Goal: Information Seeking & Learning: Learn about a topic

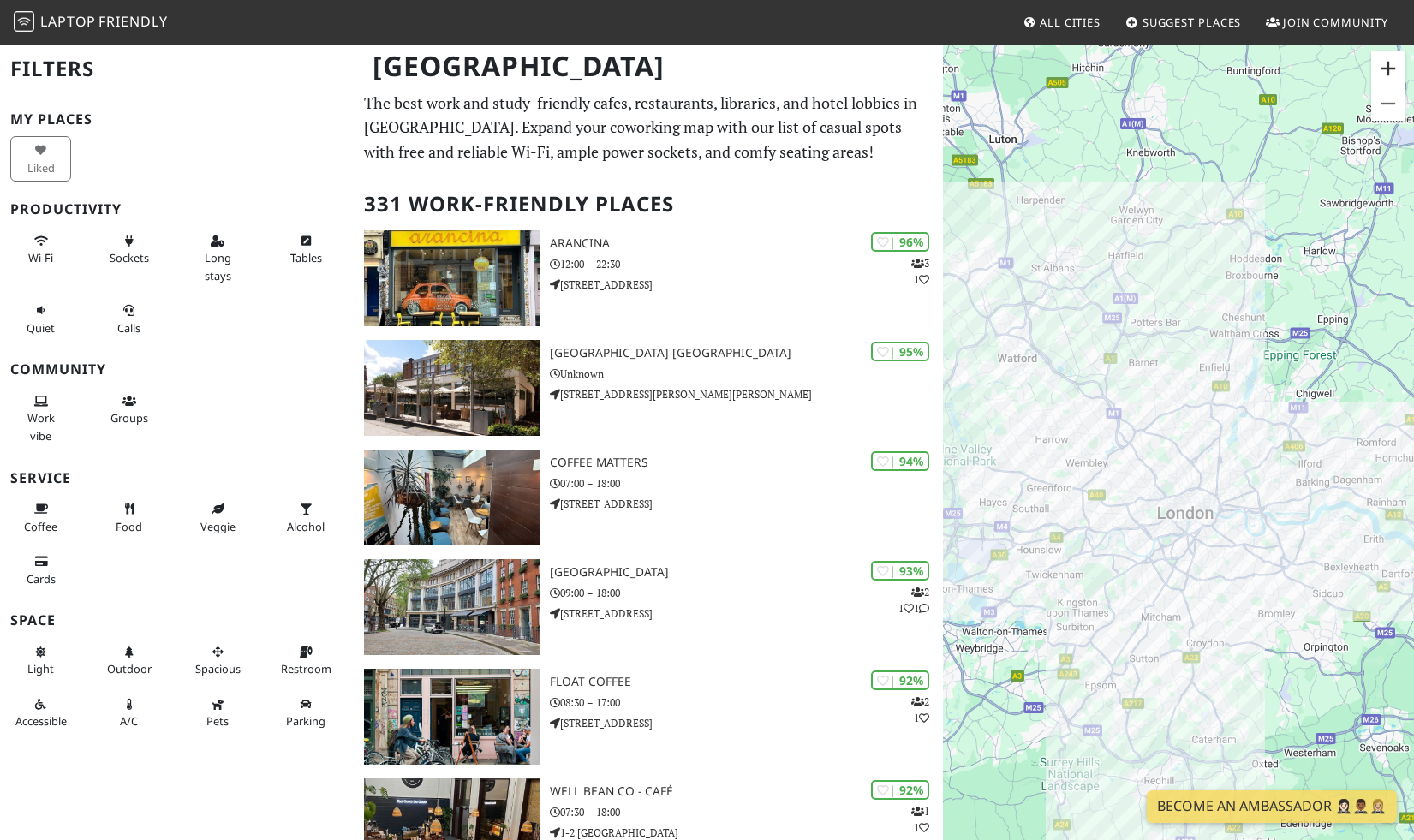
click at [1395, 72] on button "Zoom in" at bounding box center [1388, 68] width 34 height 34
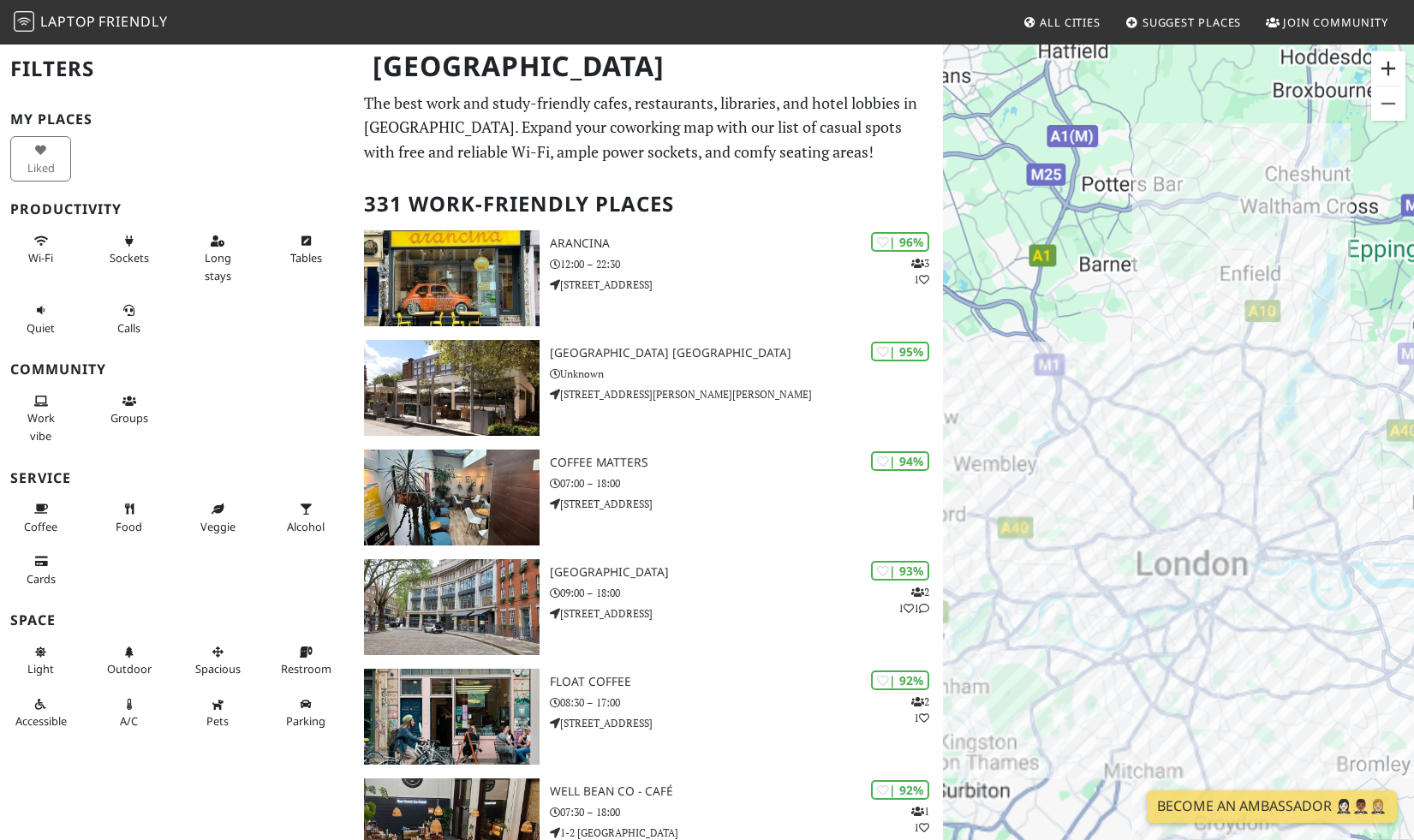
click at [1395, 72] on button "Zoom in" at bounding box center [1388, 68] width 34 height 34
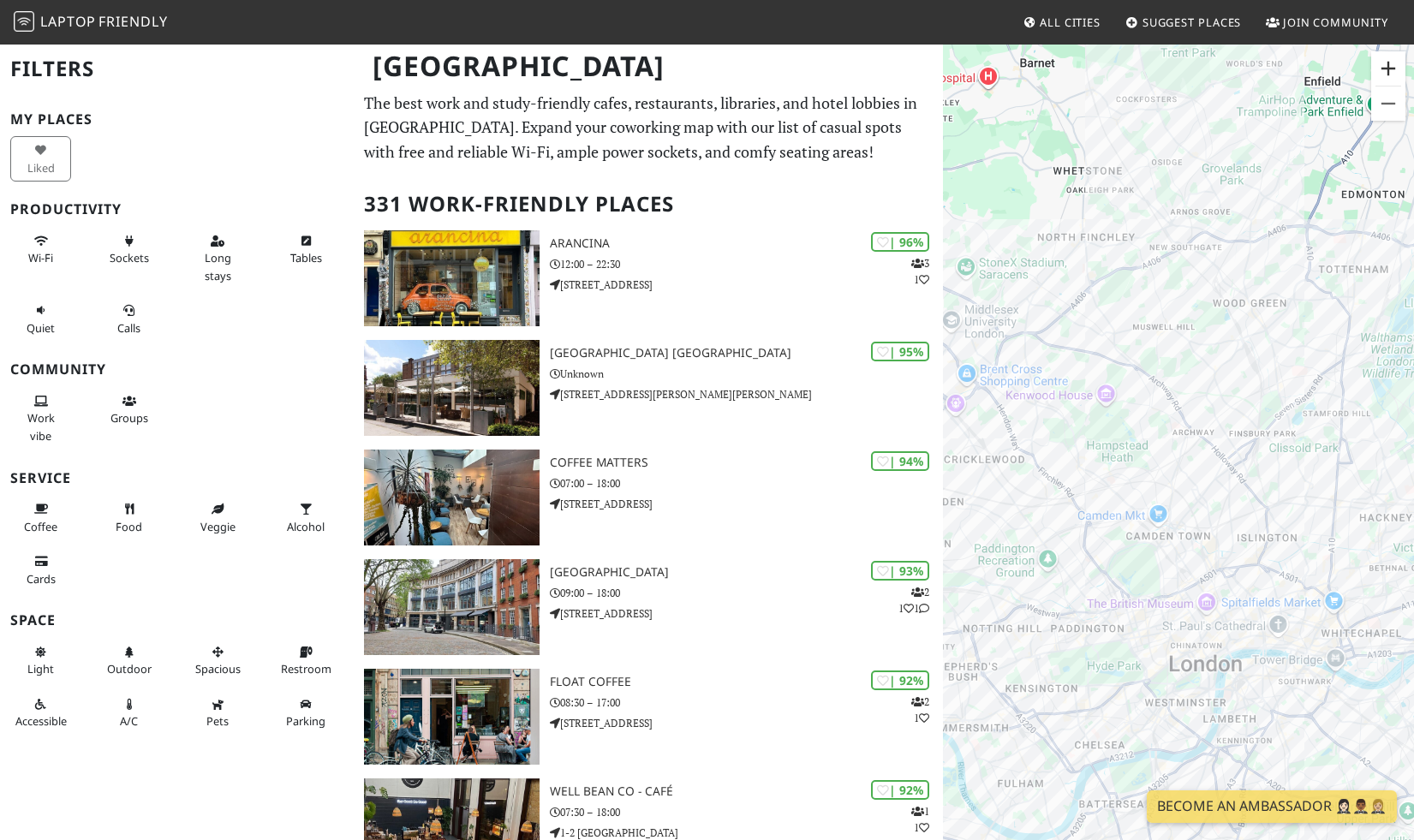
click at [1395, 72] on button "Zoom in" at bounding box center [1388, 68] width 34 height 34
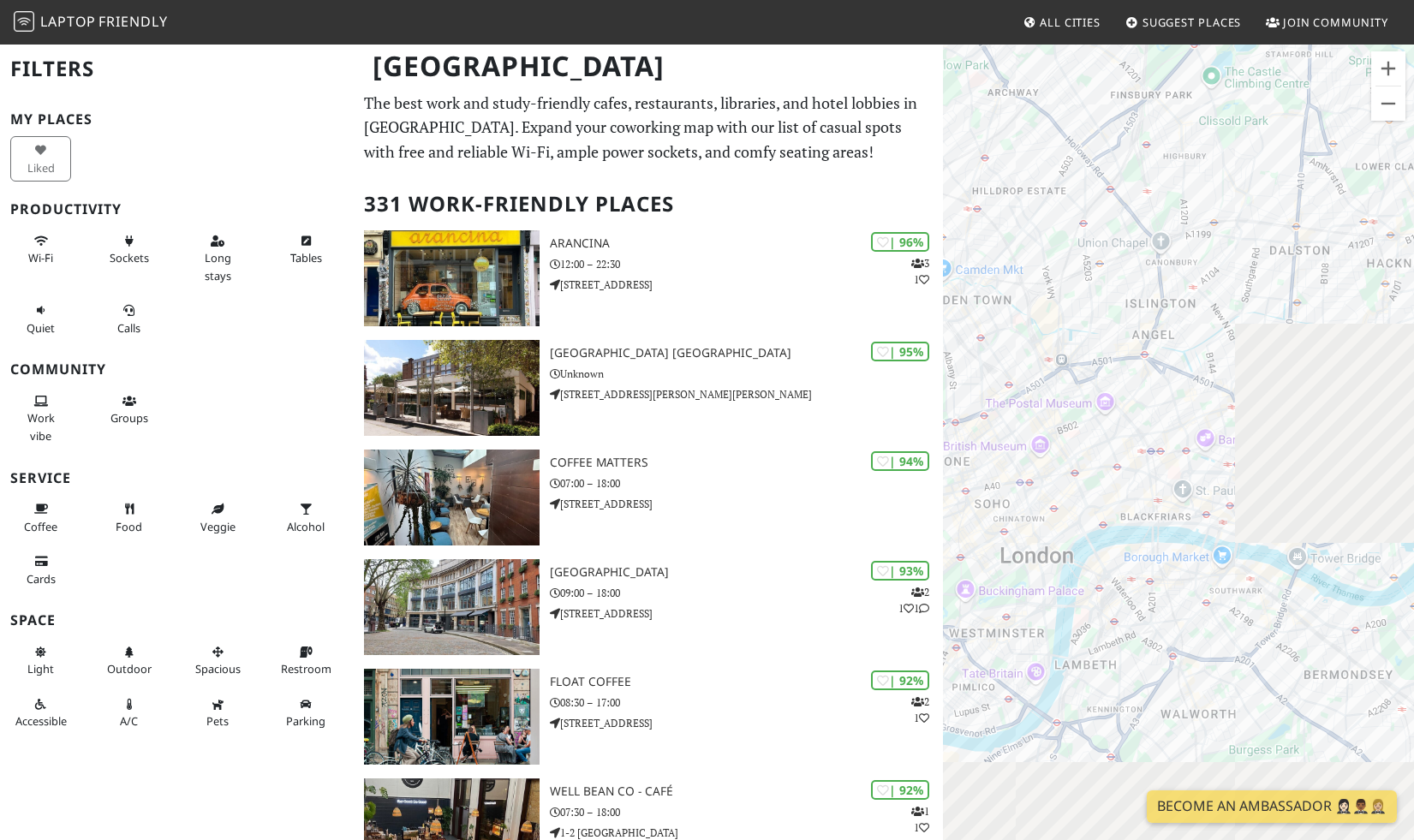
drag, startPoint x: 1326, startPoint y: 695, endPoint x: 1116, endPoint y: 366, distance: 390.3
click at [1112, 361] on div "To navigate, press the arrow keys." at bounding box center [1179, 463] width 471 height 840
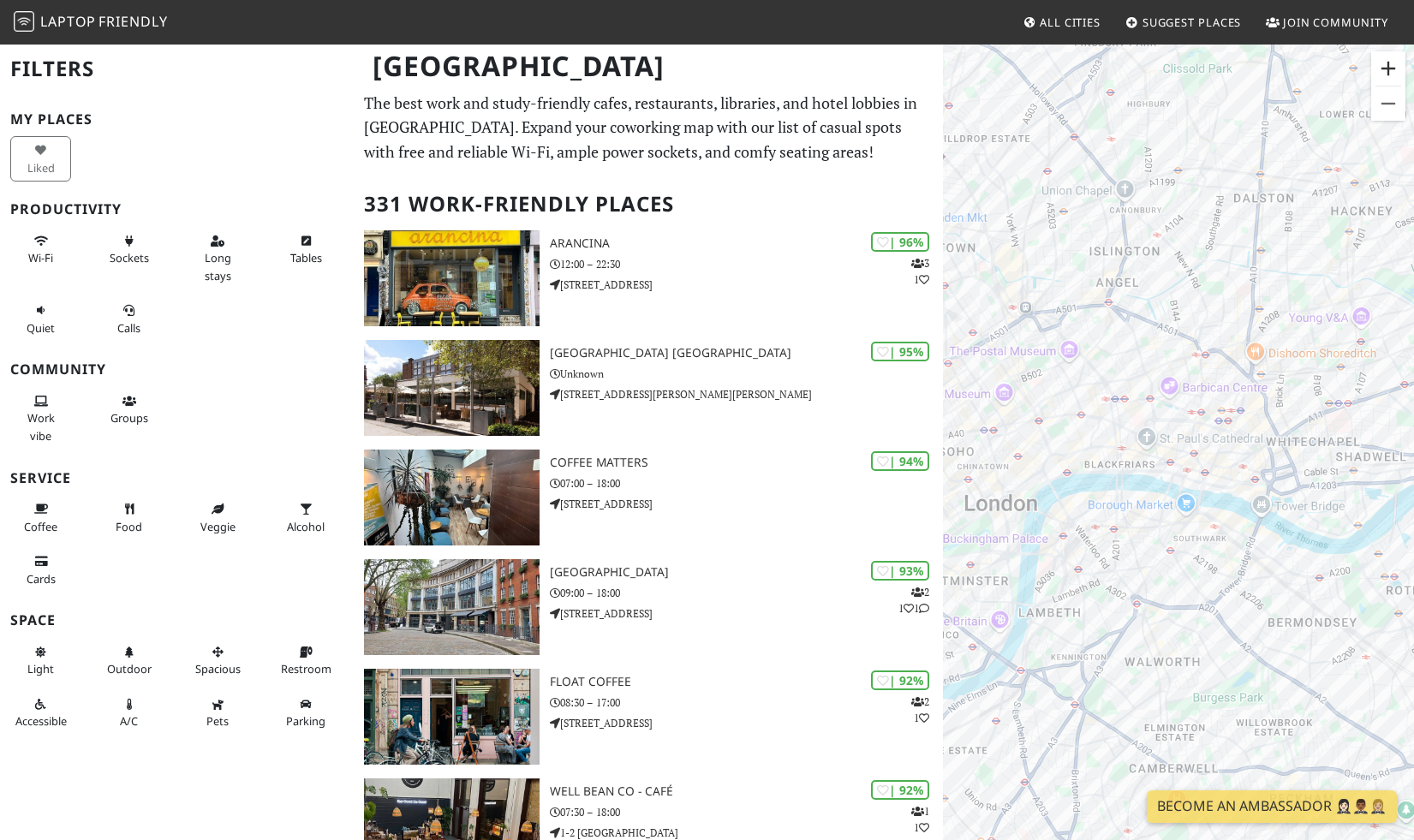
click at [1390, 61] on button "Zoom in" at bounding box center [1388, 68] width 34 height 34
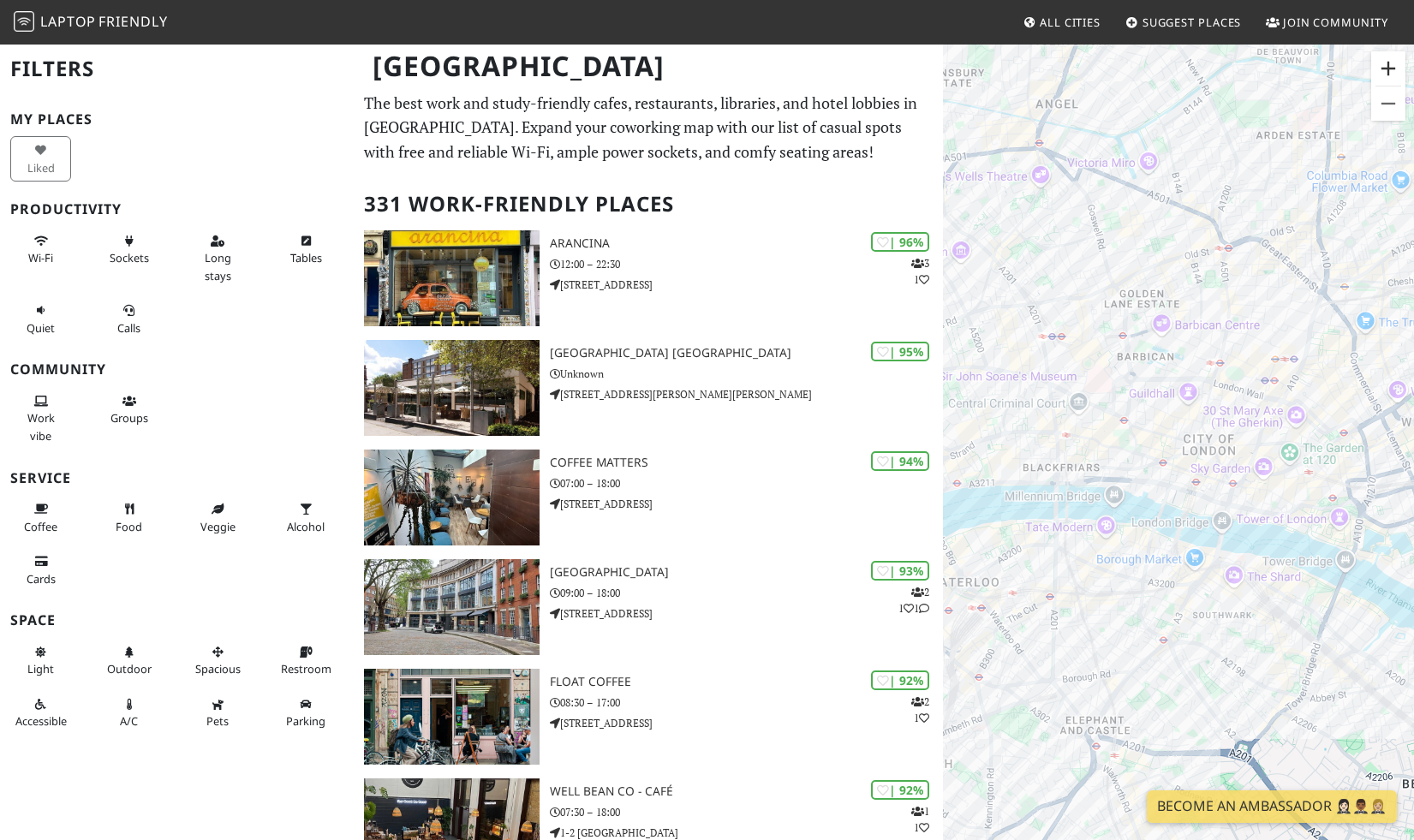
click at [1390, 61] on button "Zoom in" at bounding box center [1388, 68] width 34 height 34
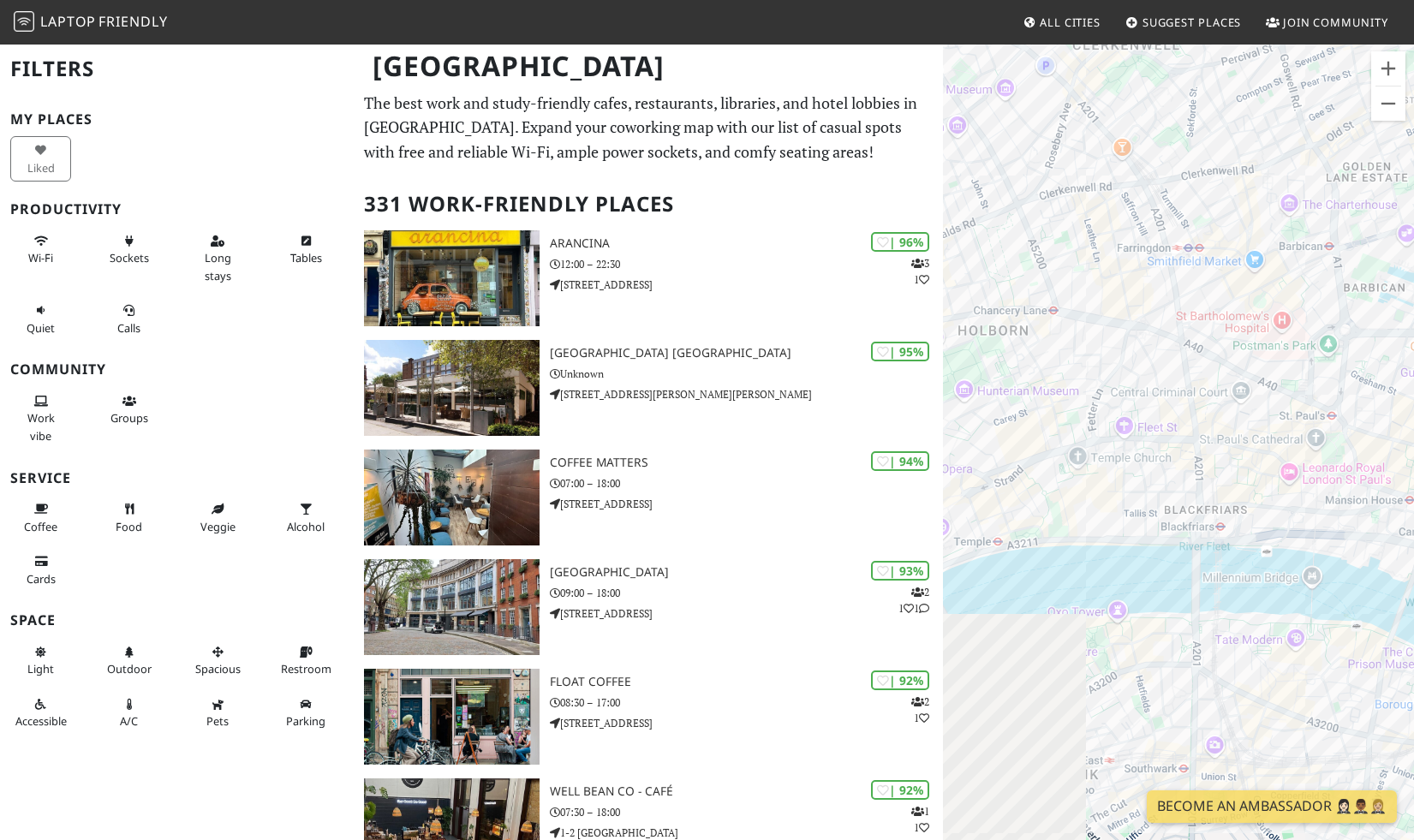
drag, startPoint x: 1050, startPoint y: 508, endPoint x: 1413, endPoint y: 277, distance: 430.3
click at [1413, 279] on div "To navigate, press the arrow keys." at bounding box center [1179, 463] width 471 height 840
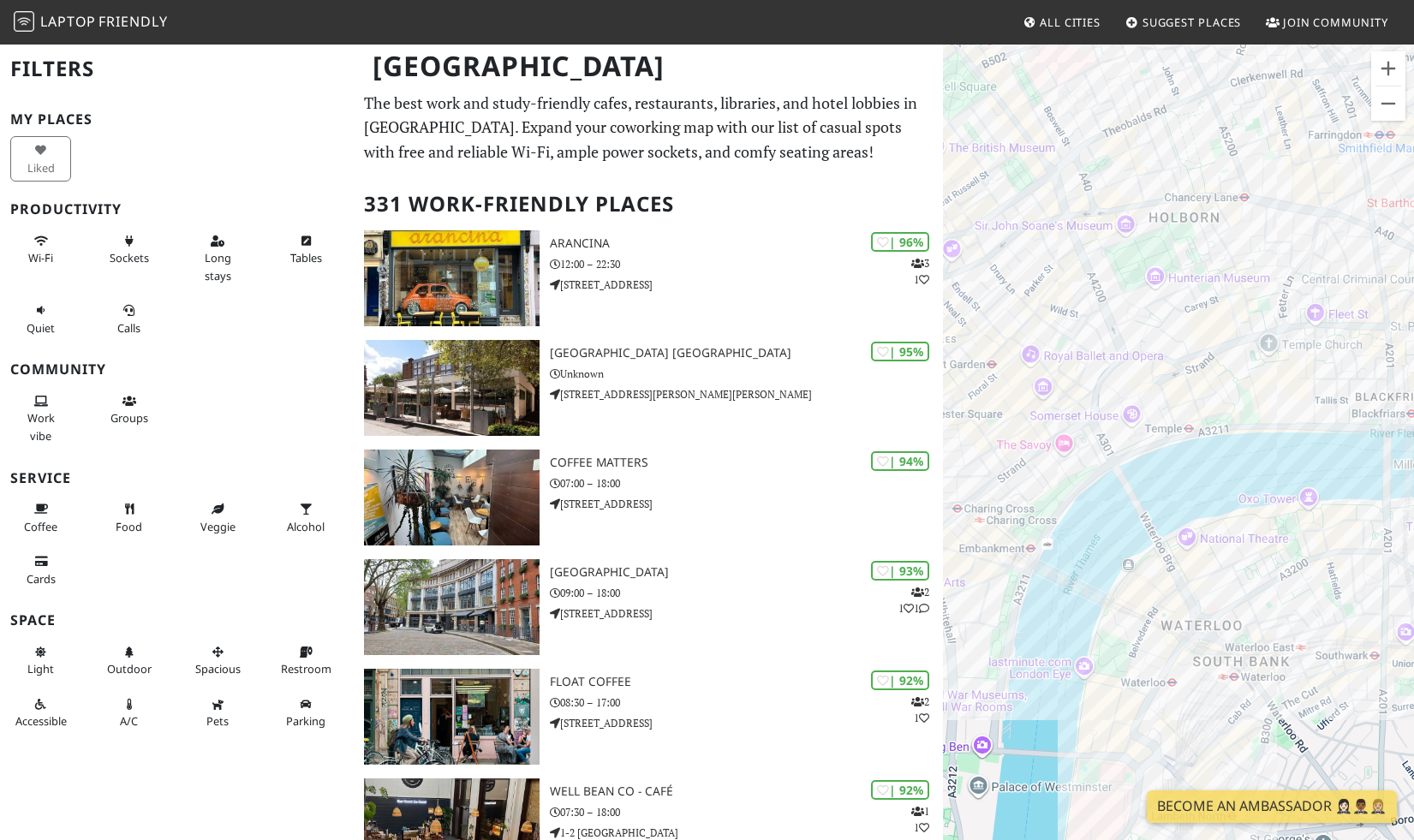
drag, startPoint x: 1161, startPoint y: 414, endPoint x: 1348, endPoint y: 432, distance: 187.9
click at [1348, 432] on div "To navigate, press the arrow keys." at bounding box center [1179, 463] width 471 height 840
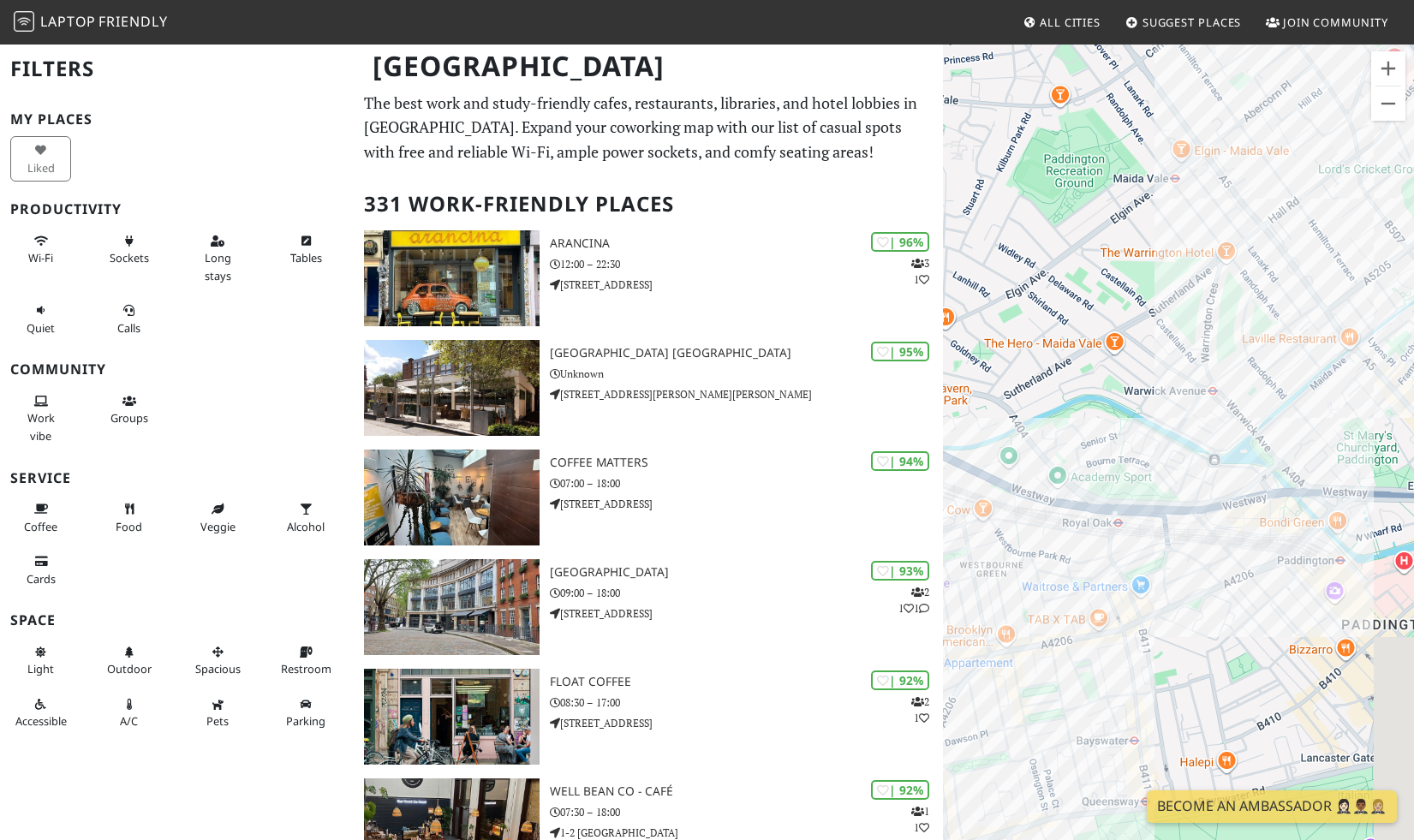
drag, startPoint x: 1010, startPoint y: 560, endPoint x: 1255, endPoint y: -13, distance: 623.2
click at [1255, 0] on html "Laptop Friendly All Cities Suggest Places Join Community London Filters My Plac…" at bounding box center [707, 420] width 1414 height 840
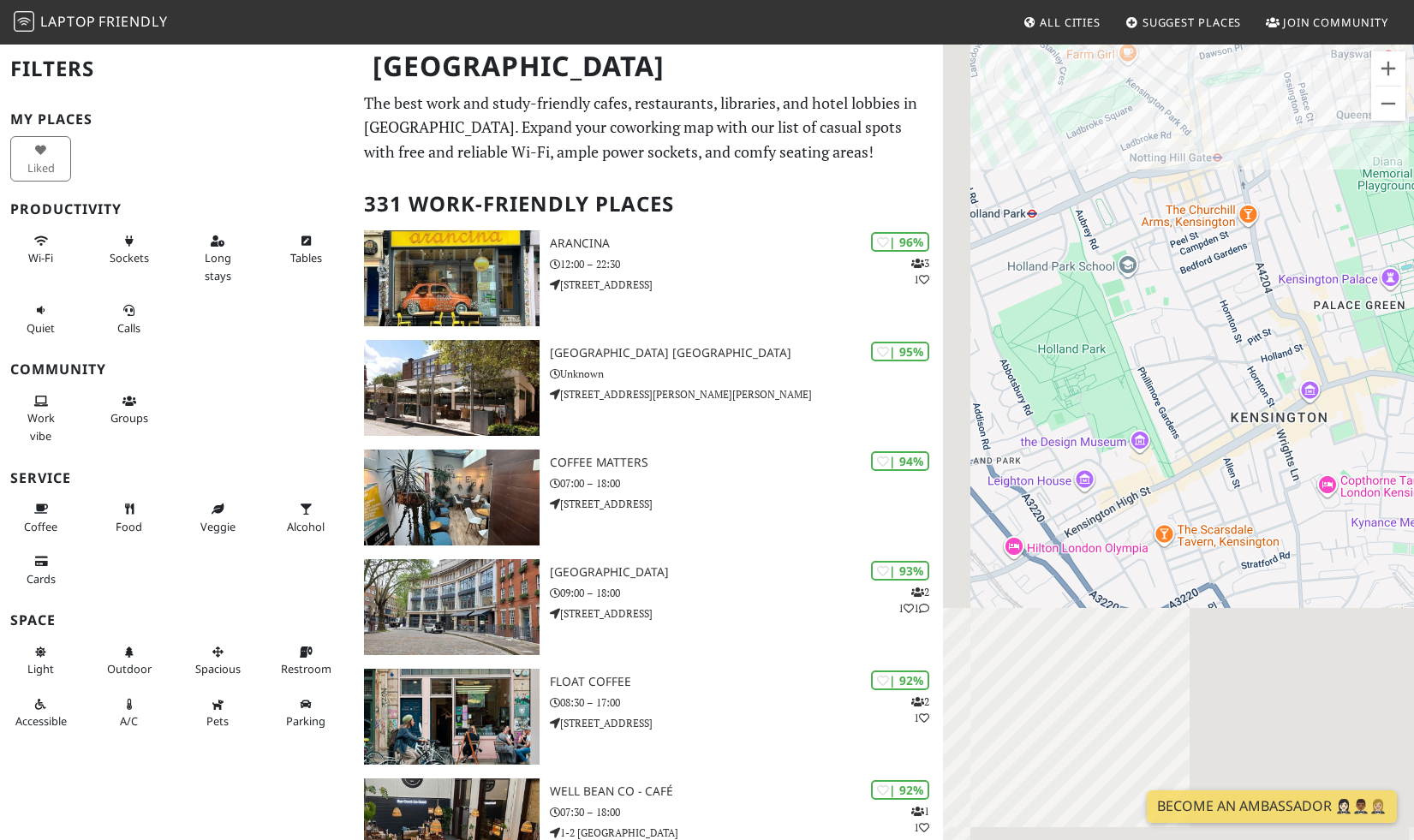
drag, startPoint x: 1116, startPoint y: 532, endPoint x: 1298, endPoint y: 23, distance: 540.6
click at [1298, 23] on body "Laptop Friendly All Cities Suggest Places Join Community London Filters My Plac…" at bounding box center [707, 420] width 1414 height 840
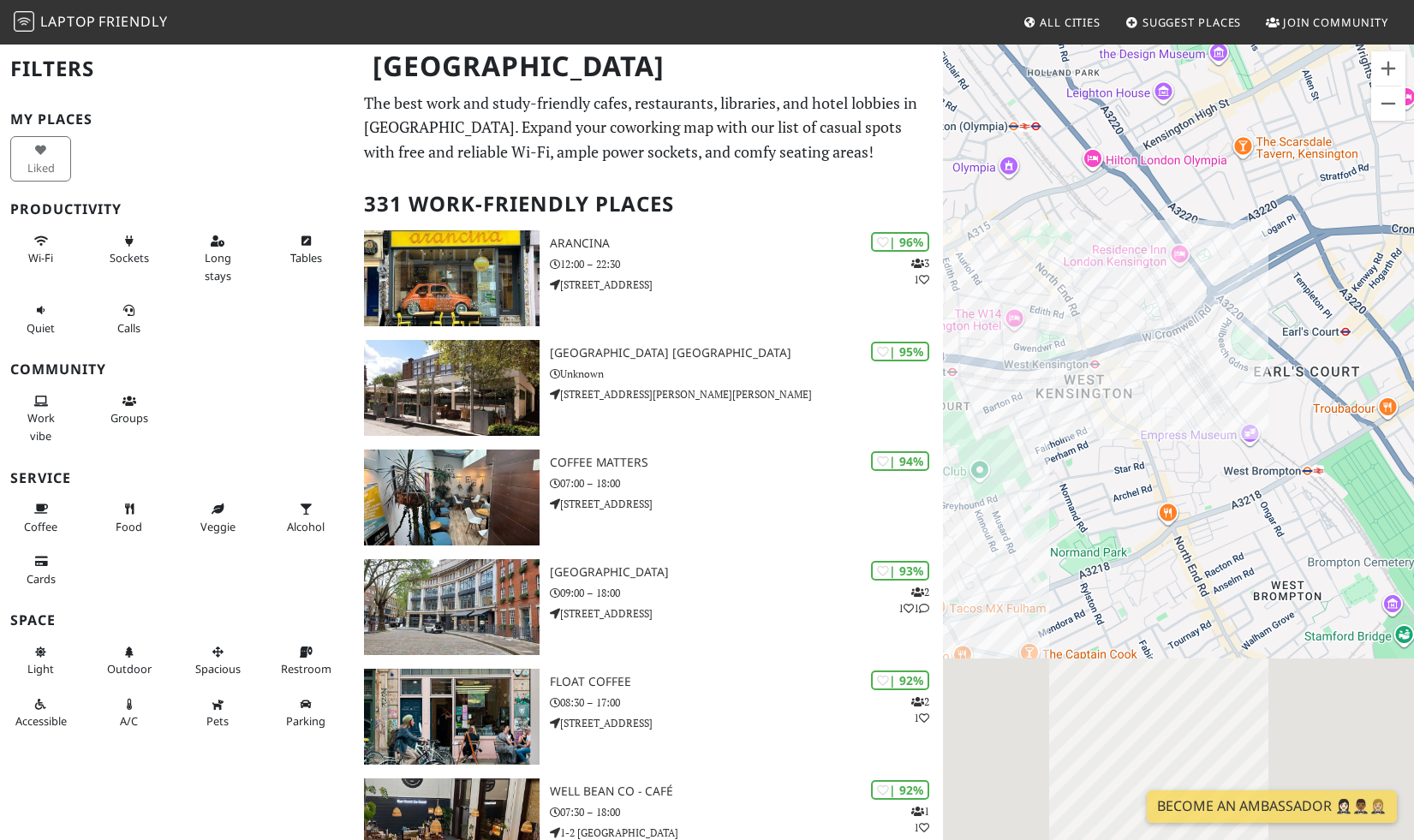
drag, startPoint x: 1168, startPoint y: 531, endPoint x: 1270, endPoint y: 127, distance: 416.7
click at [1270, 127] on div "To navigate, press the arrow keys." at bounding box center [1179, 463] width 471 height 840
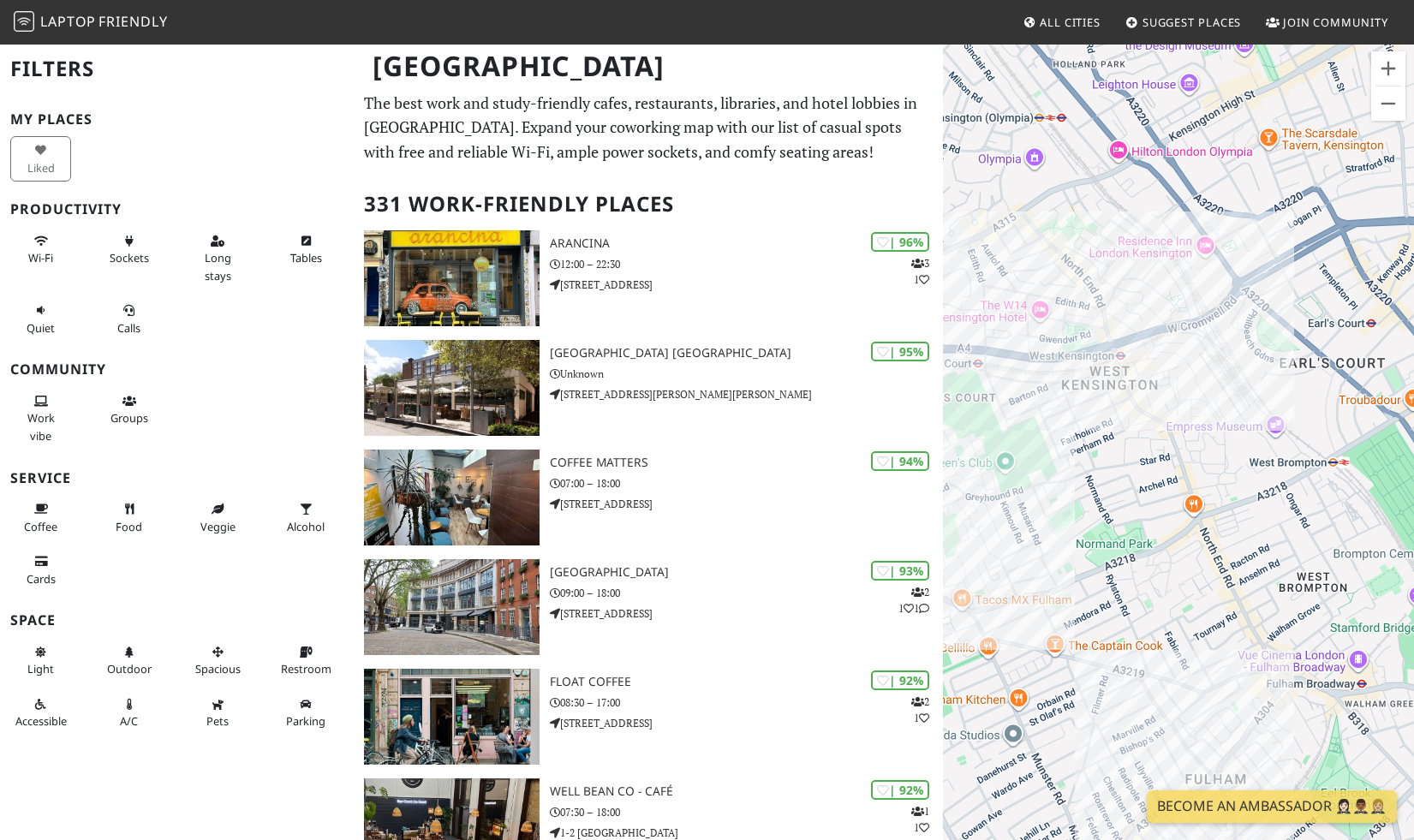
drag, startPoint x: 1290, startPoint y: 370, endPoint x: 1047, endPoint y: 467, distance: 261.6
click at [1047, 470] on div "To navigate, press the arrow keys." at bounding box center [1179, 463] width 471 height 840
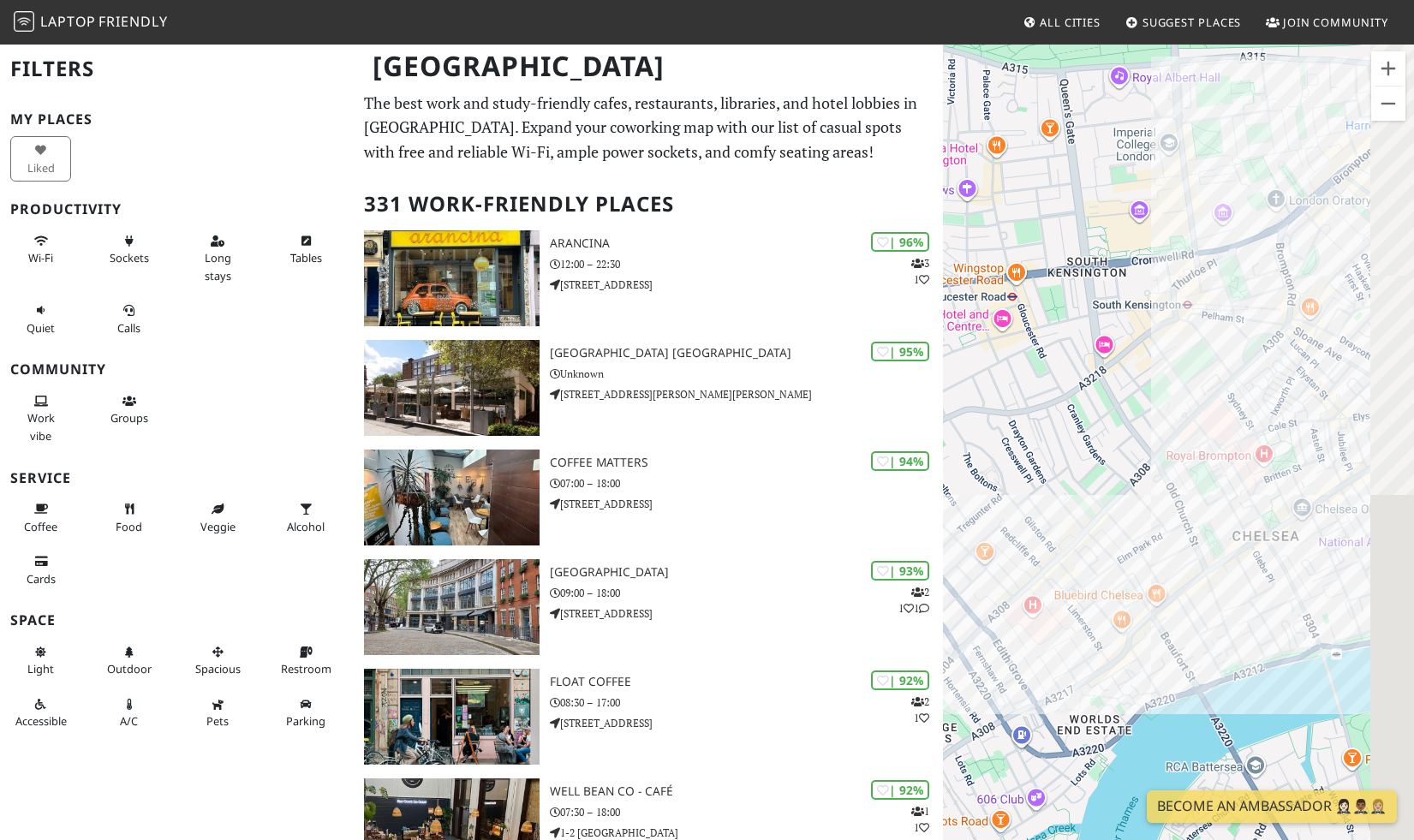
drag, startPoint x: 1267, startPoint y: 567, endPoint x: 1007, endPoint y: 371, distance: 325.6
click at [1007, 371] on div "To navigate, press the arrow keys." at bounding box center [1179, 463] width 471 height 840
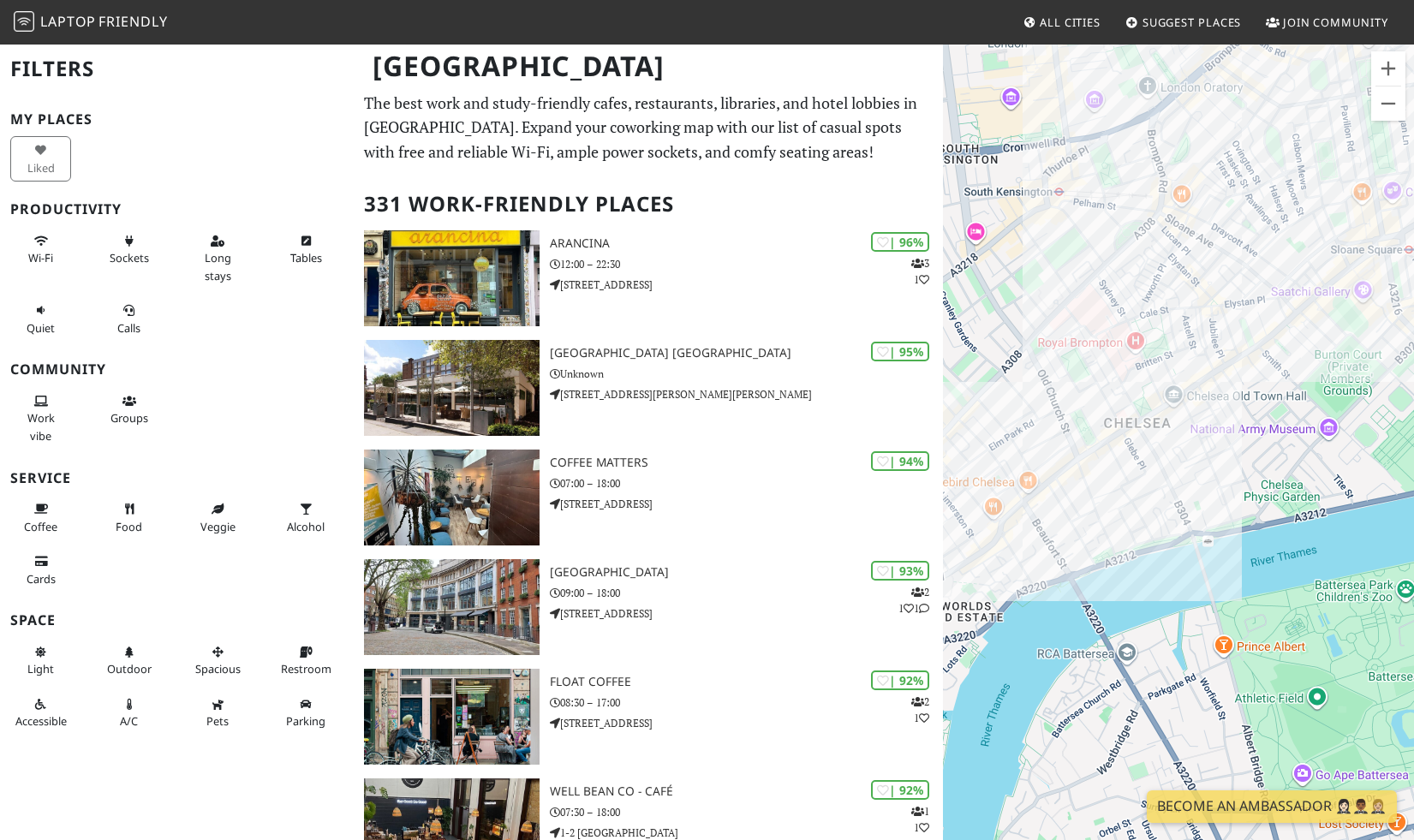
drag, startPoint x: 1195, startPoint y: 428, endPoint x: 966, endPoint y: 574, distance: 271.6
click at [966, 578] on div "To navigate, press the arrow keys." at bounding box center [1179, 463] width 471 height 840
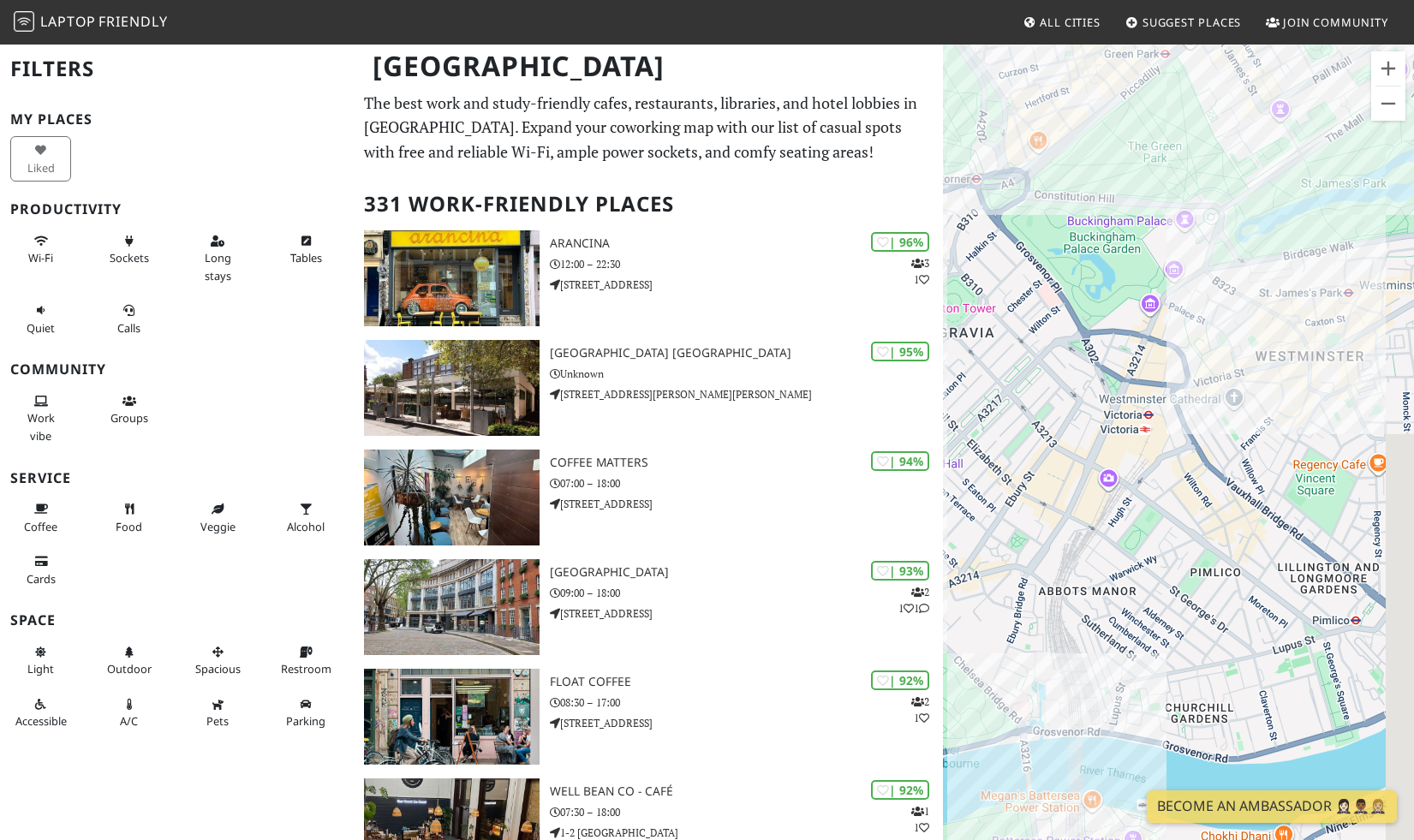
drag, startPoint x: 1197, startPoint y: 443, endPoint x: 994, endPoint y: 521, distance: 217.5
click at [994, 521] on div "To navigate, press the arrow keys." at bounding box center [1179, 463] width 471 height 840
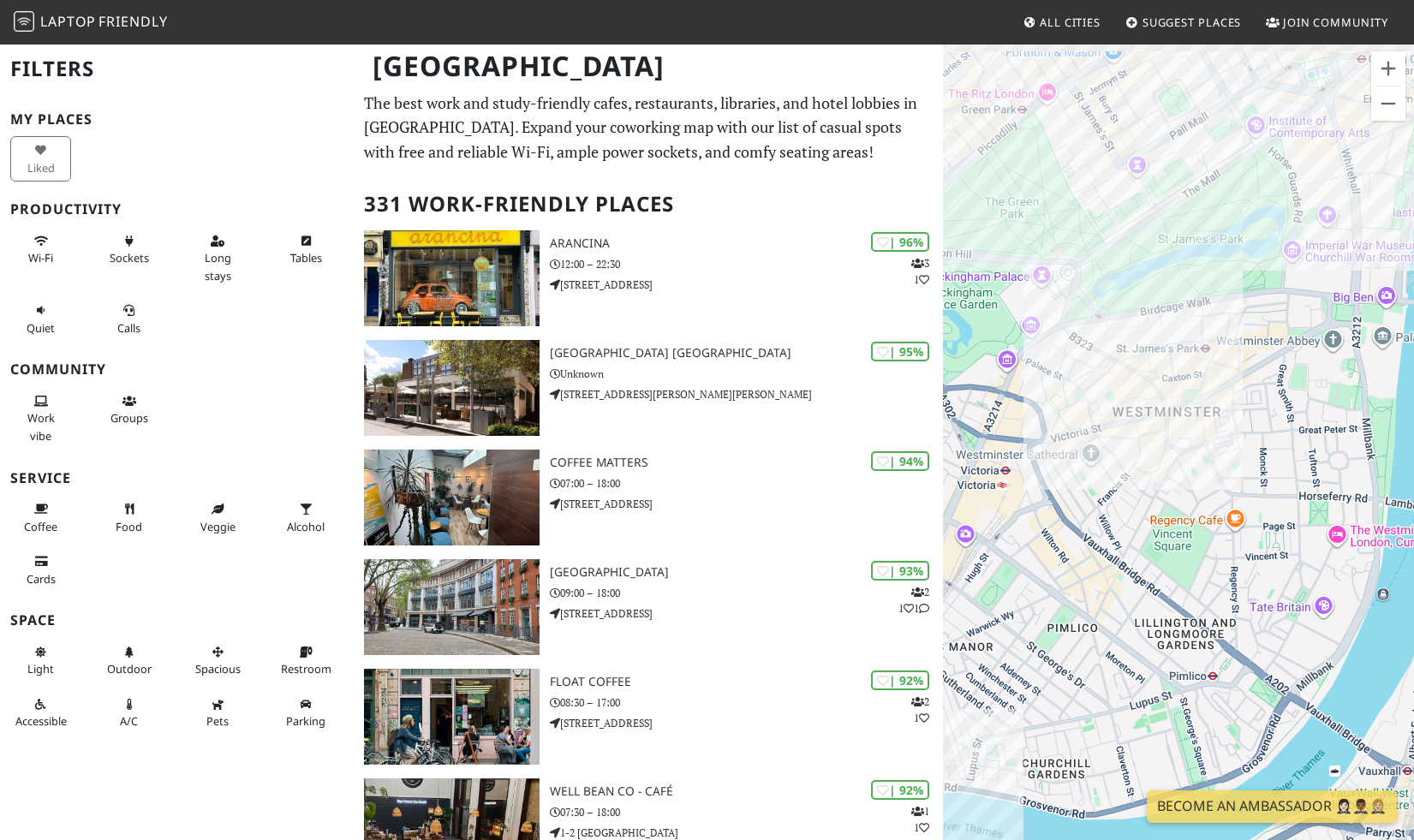
drag, startPoint x: 1230, startPoint y: 480, endPoint x: 1065, endPoint y: 522, distance: 170.3
click at [1065, 523] on div "To navigate, press the arrow keys." at bounding box center [1179, 463] width 471 height 840
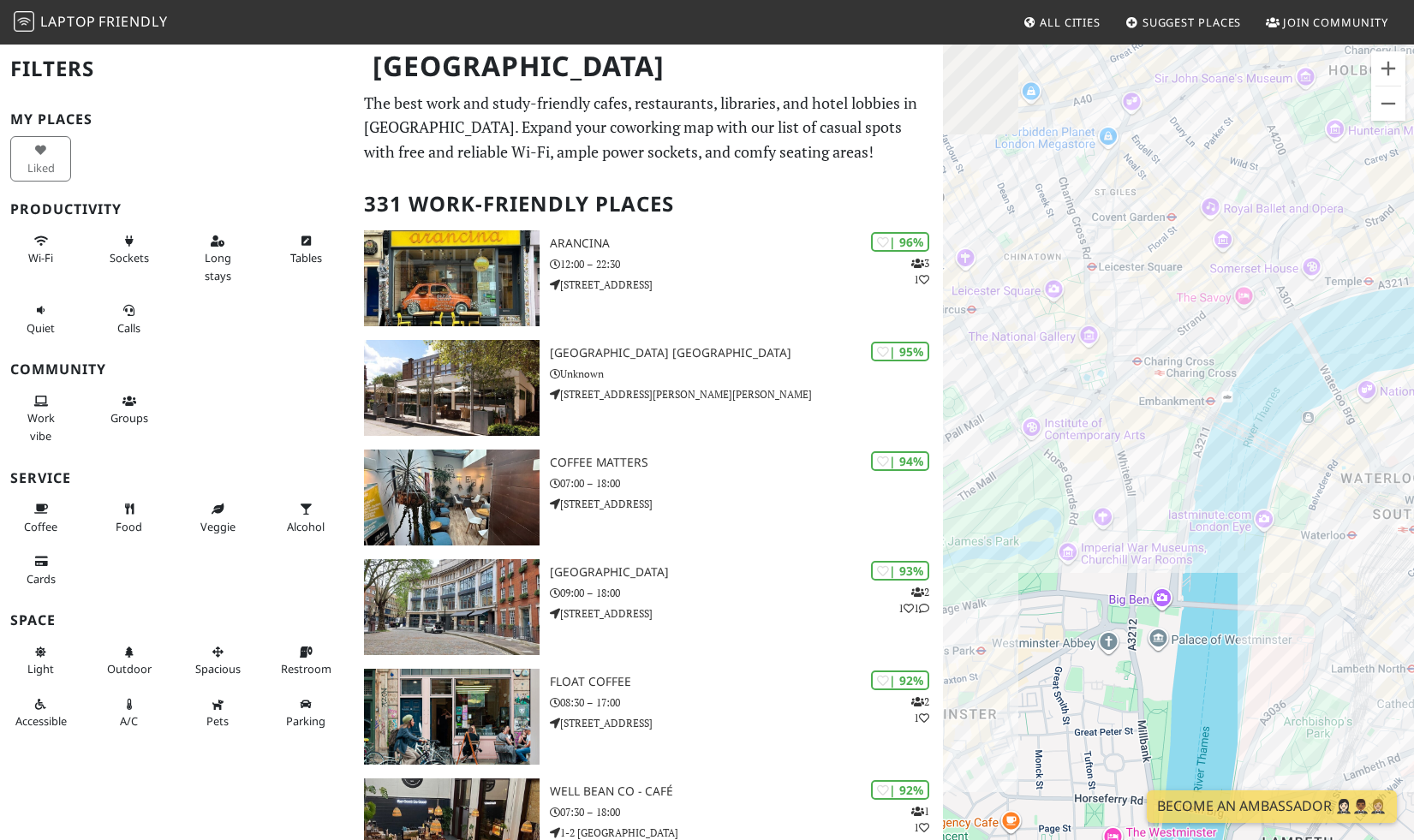
drag, startPoint x: 1261, startPoint y: 297, endPoint x: 1047, endPoint y: 634, distance: 399.2
click at [1047, 635] on div "To navigate, press the arrow keys." at bounding box center [1179, 463] width 471 height 840
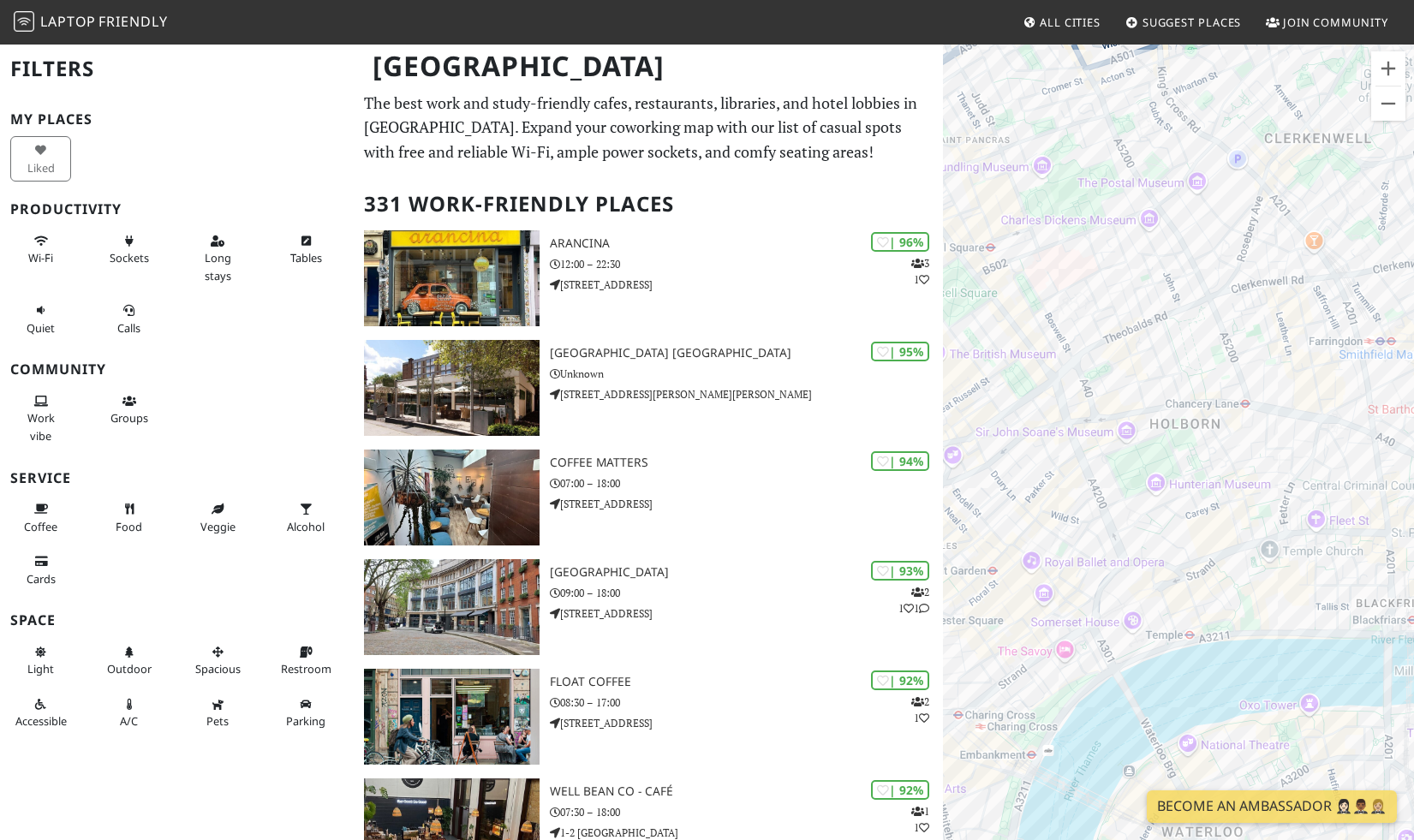
drag, startPoint x: 1253, startPoint y: 228, endPoint x: 1105, endPoint y: 542, distance: 347.1
click at [1105, 542] on div "To navigate, press the arrow keys." at bounding box center [1179, 463] width 471 height 840
click at [1164, 392] on div "To navigate, press the arrow keys. Penderel's Oak - JD Wetherspoon" at bounding box center [1179, 463] width 471 height 840
click at [1158, 358] on link "Penderel's Oak - [PERSON_NAME]" at bounding box center [1169, 364] width 161 height 13
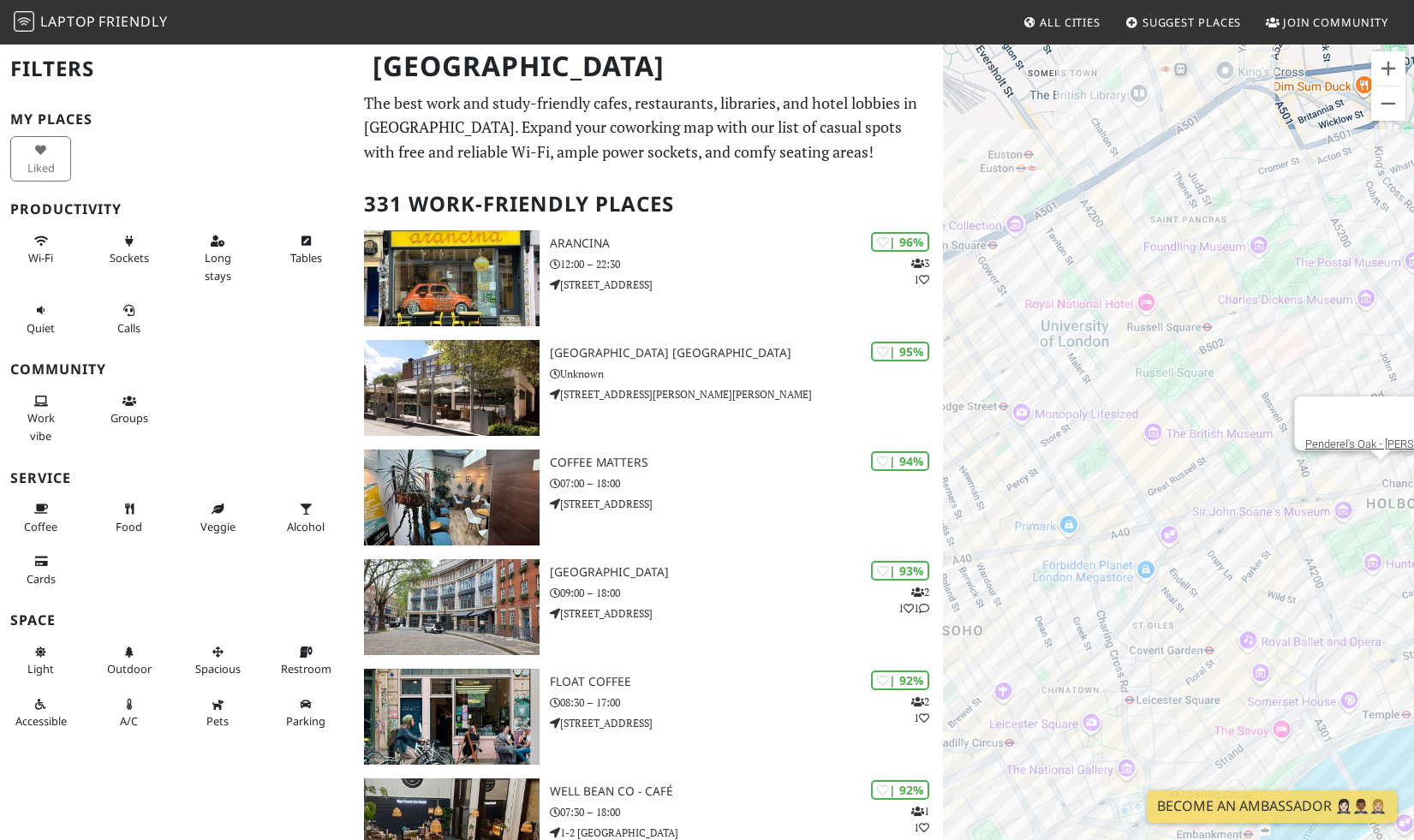
drag, startPoint x: 1111, startPoint y: 648, endPoint x: 1129, endPoint y: 270, distance: 378.4
click at [1128, 269] on div "To navigate, press the arrow keys. Penderel's Oak - JD Wetherspoon" at bounding box center [1179, 463] width 471 height 840
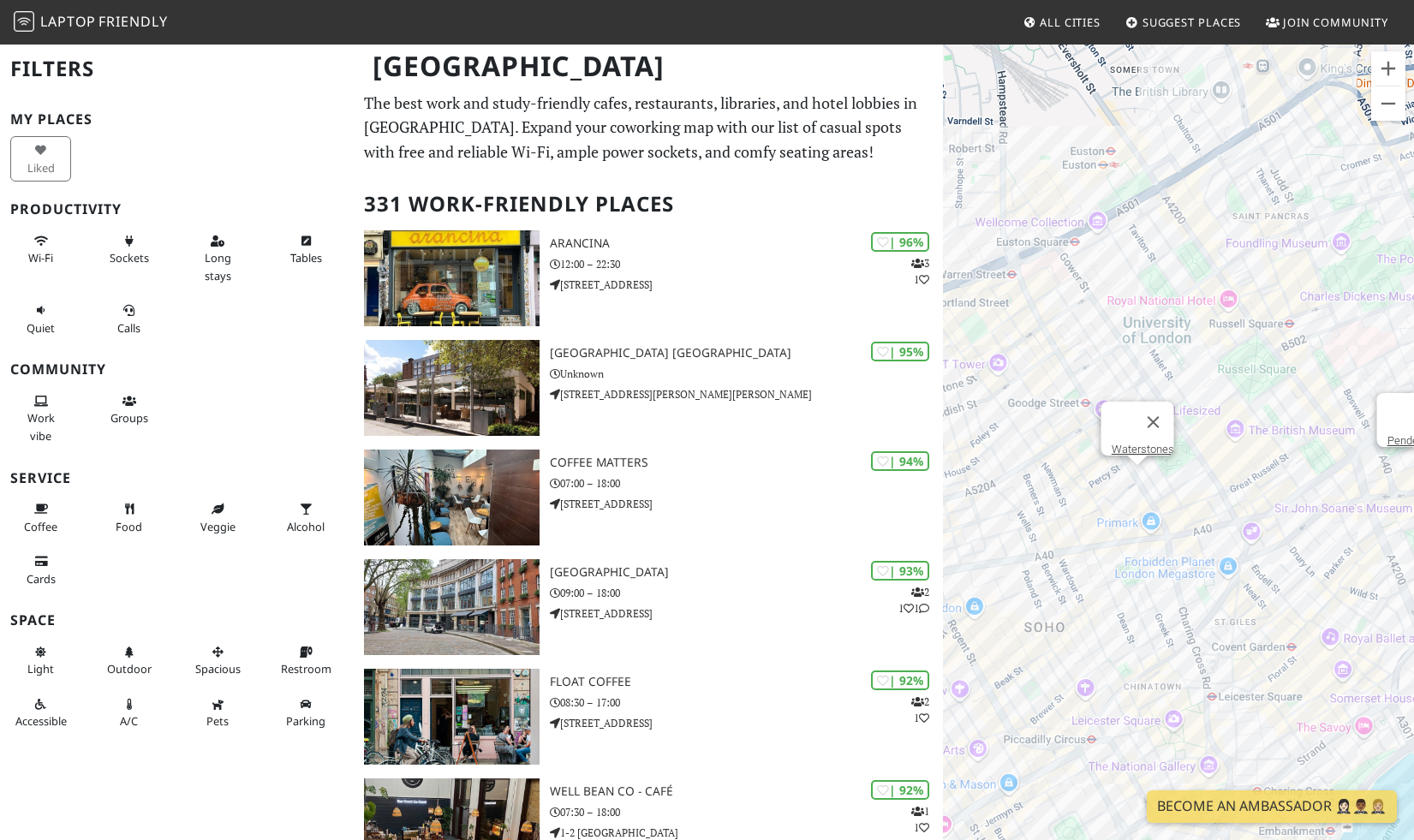
click at [1136, 487] on div "To navigate, press the arrow keys. Penderel's Oak - JD Wetherspoon Waterstones" at bounding box center [1179, 463] width 471 height 840
click at [1129, 442] on link "Waterstones" at bounding box center [1142, 448] width 62 height 13
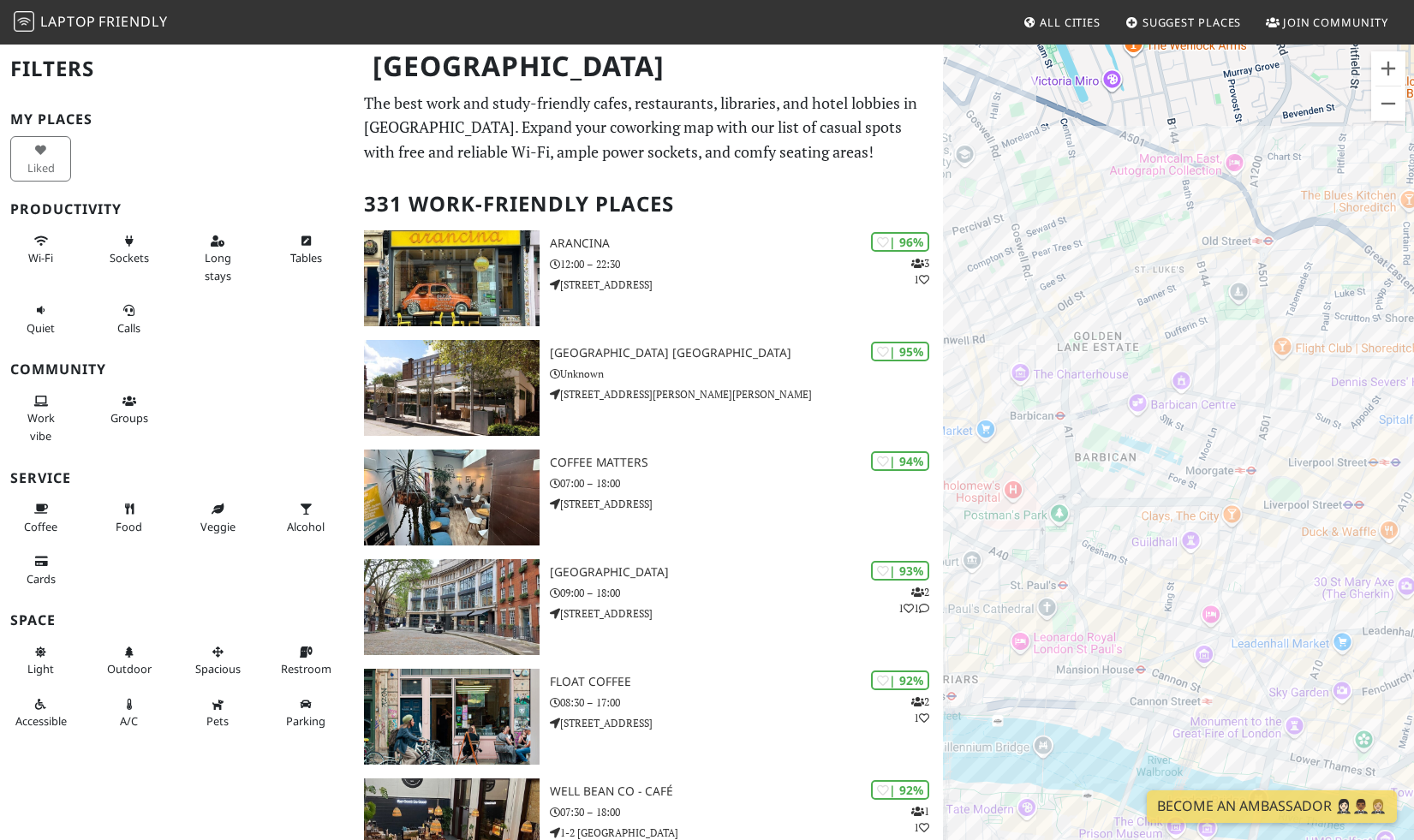
drag, startPoint x: 1064, startPoint y: 457, endPoint x: 1368, endPoint y: 456, distance: 304.0
click at [1368, 456] on div "To navigate, press the arrow keys. Waterstones" at bounding box center [1179, 463] width 471 height 840
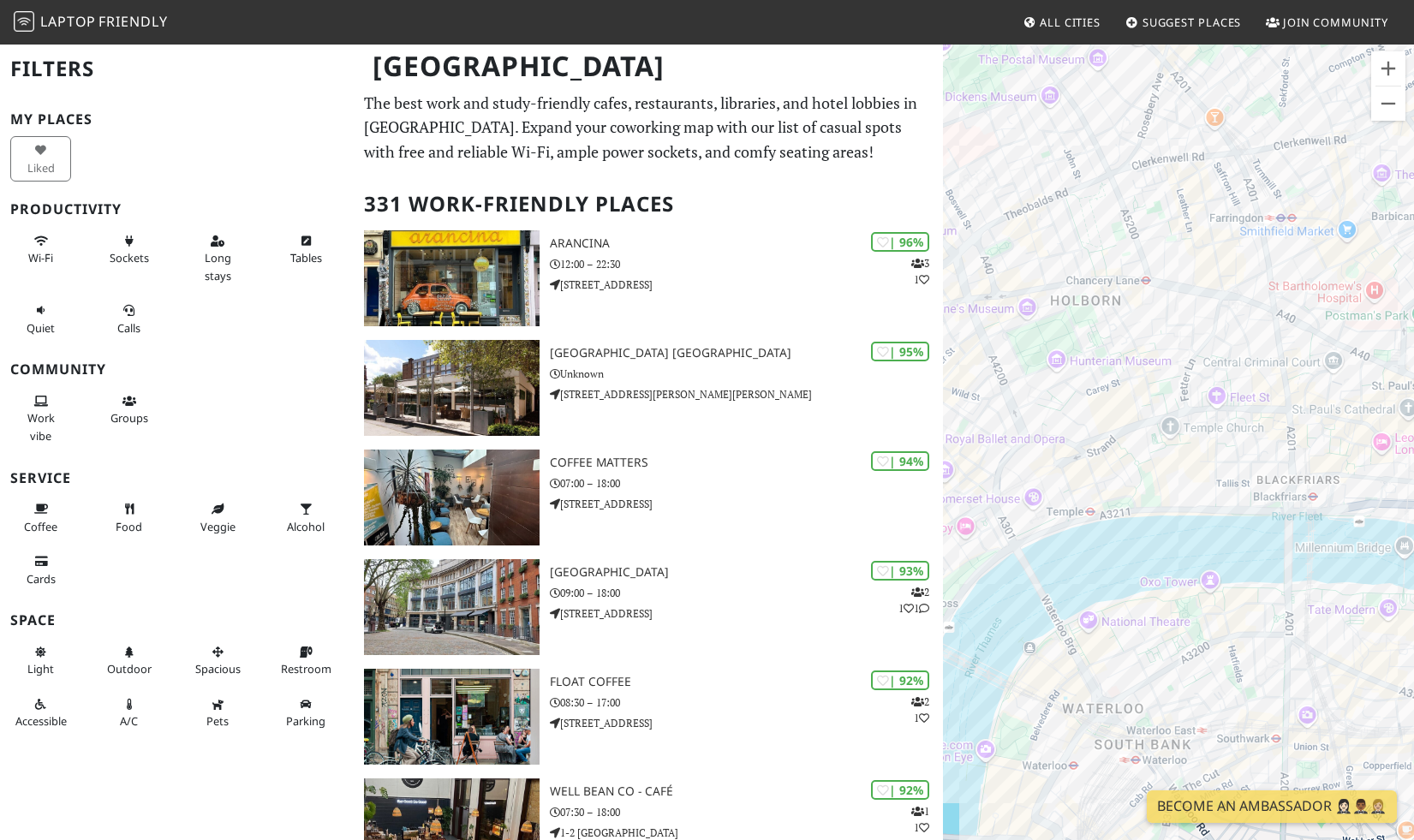
drag, startPoint x: 1017, startPoint y: 616, endPoint x: 1413, endPoint y: 406, distance: 448.2
click at [1413, 406] on div "To navigate, press the arrow keys. Waterstones" at bounding box center [1179, 463] width 471 height 840
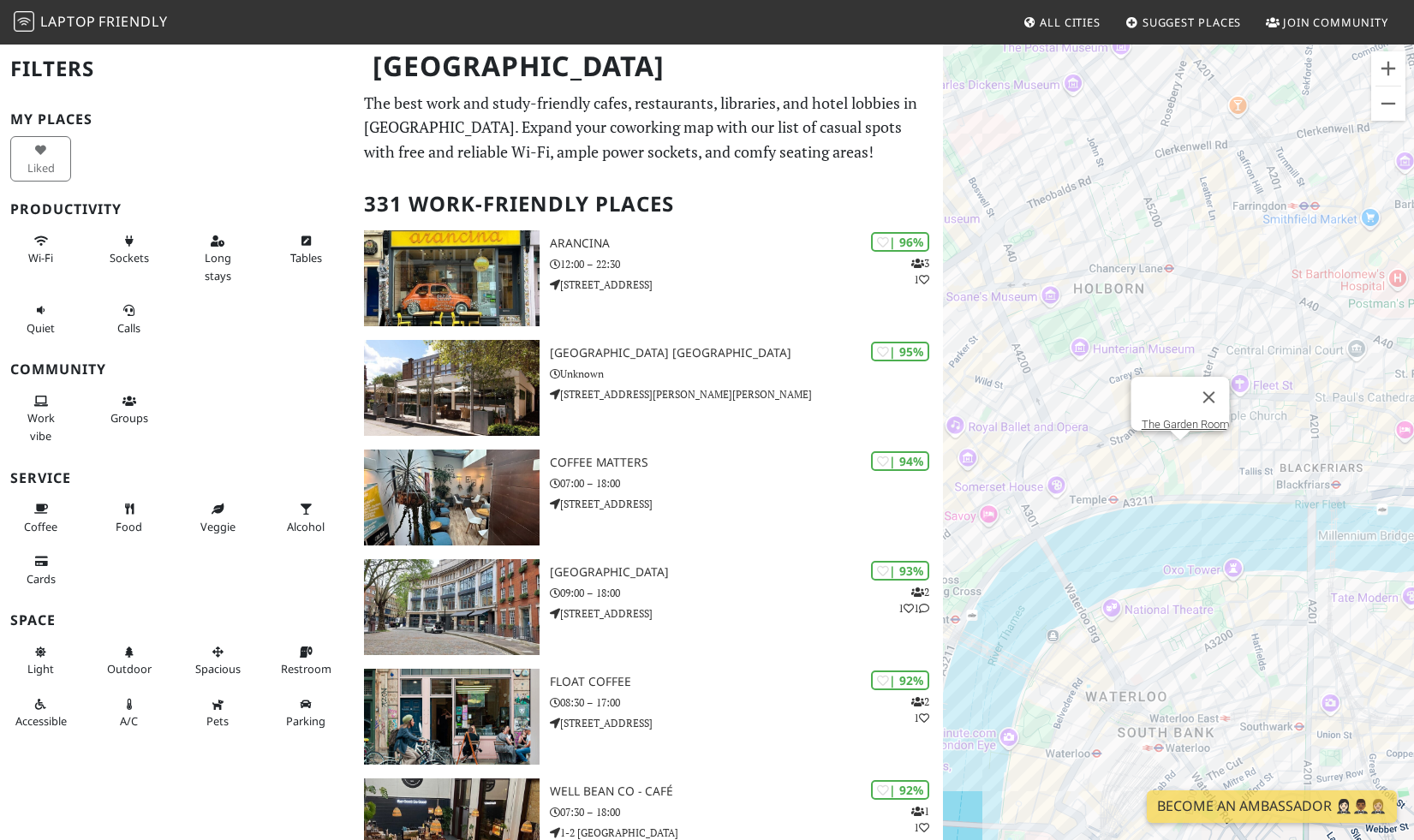
click at [1184, 445] on div "To navigate, press the arrow keys. Waterstones The Garden Room" at bounding box center [1179, 463] width 471 height 840
click at [1177, 418] on link "The Garden Room" at bounding box center [1184, 424] width 88 height 13
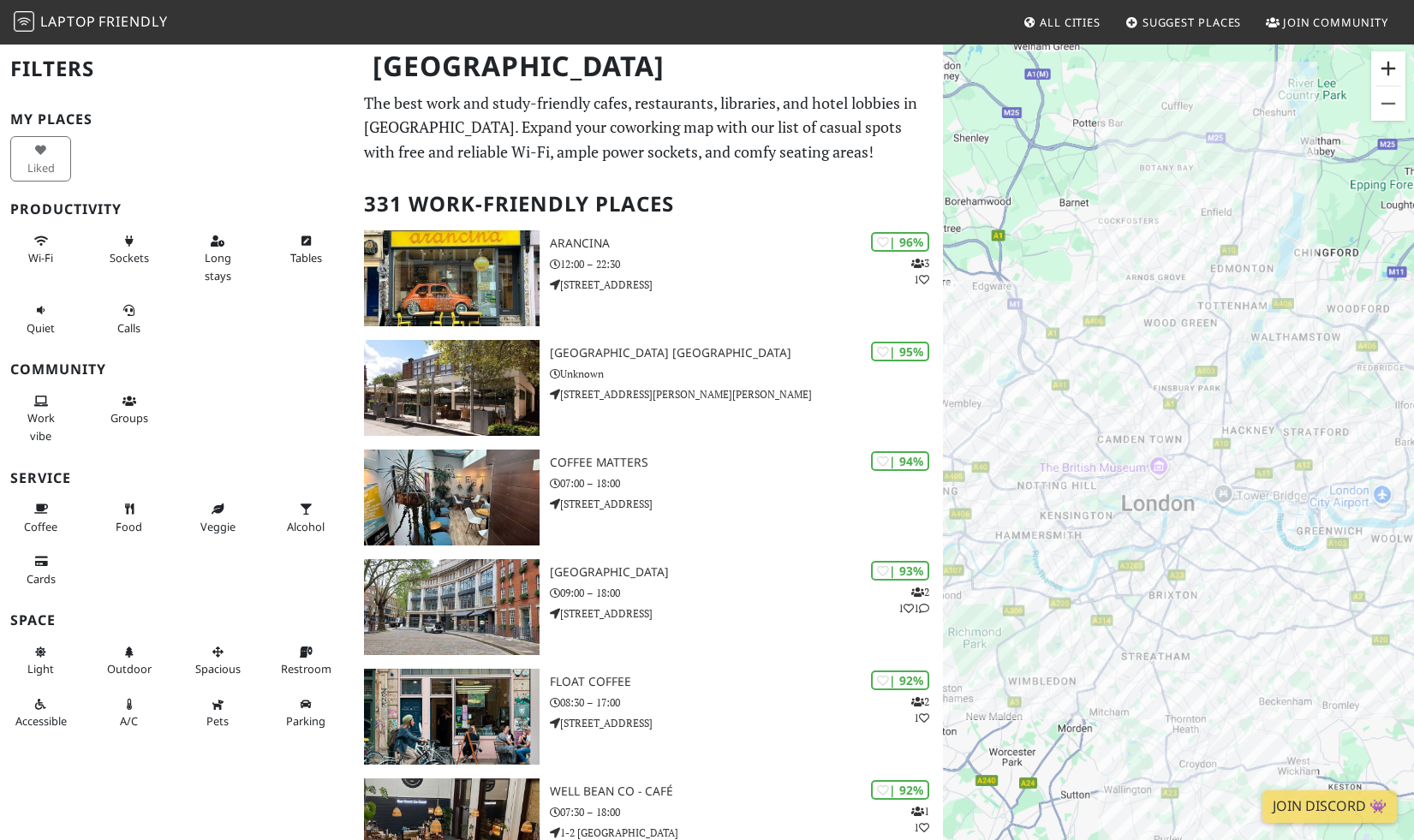
click at [1387, 72] on button "Zoom in" at bounding box center [1388, 68] width 34 height 34
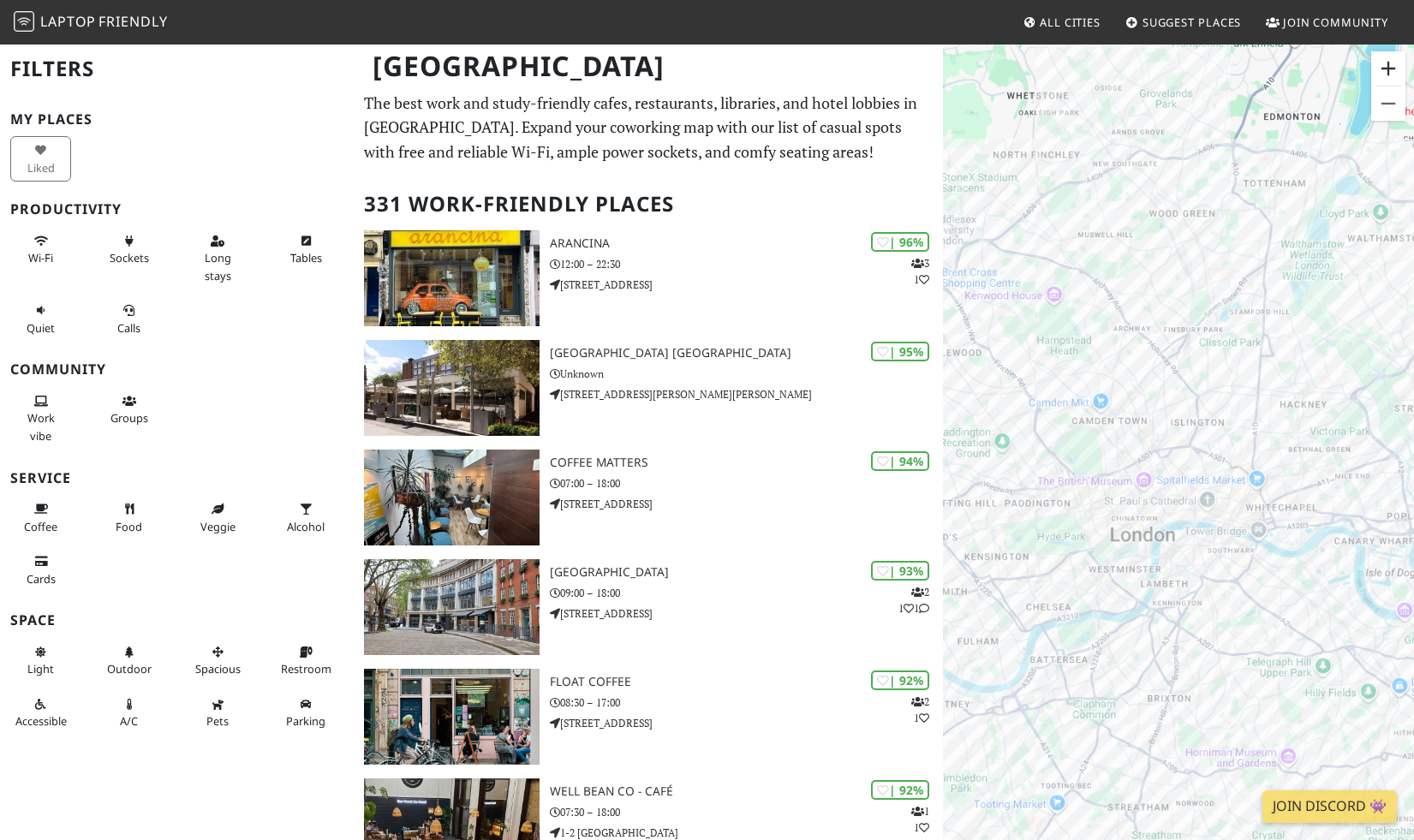
click at [1387, 72] on button "Zoom in" at bounding box center [1388, 68] width 34 height 34
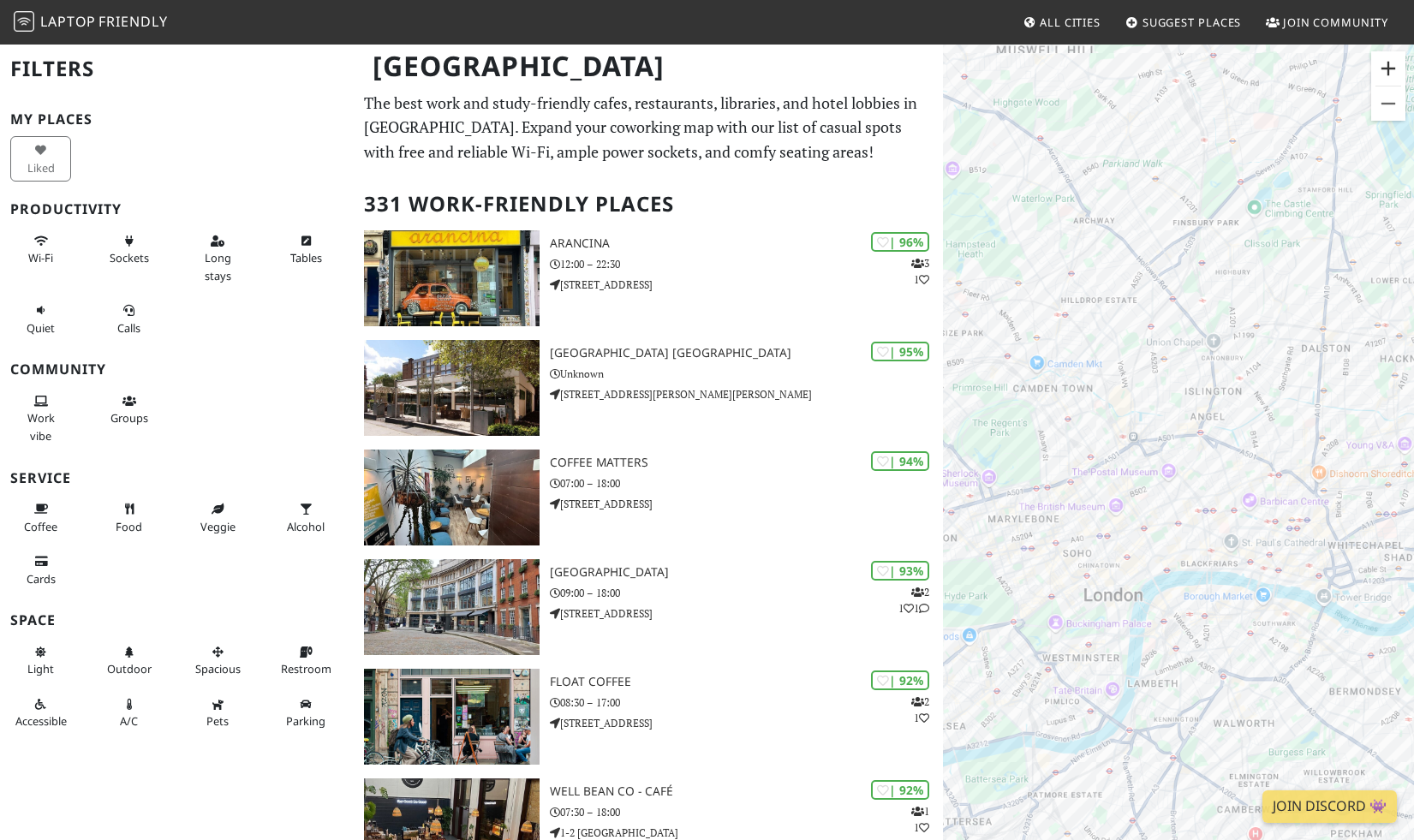
click at [1387, 72] on button "Zoom in" at bounding box center [1388, 68] width 34 height 34
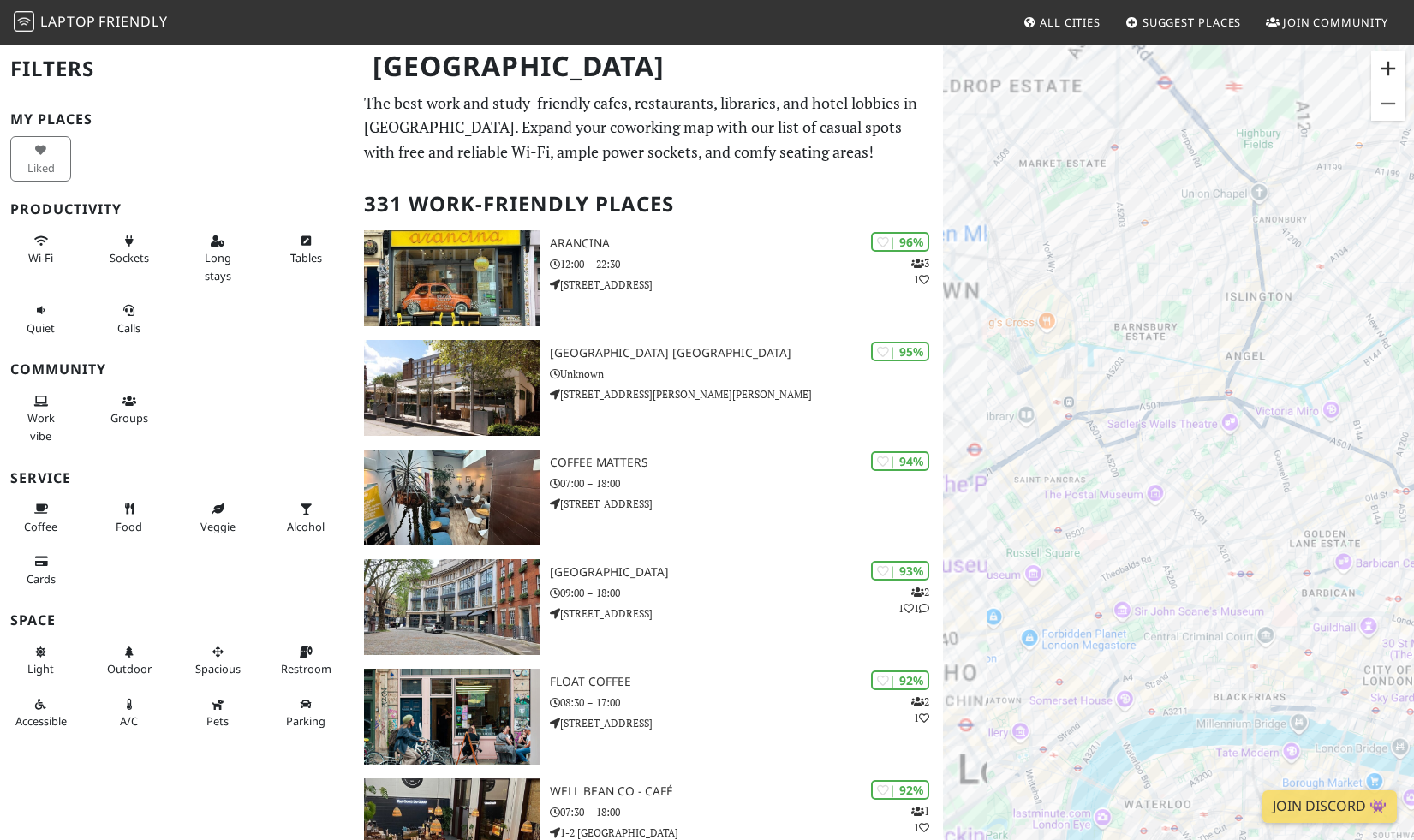
click at [1387, 73] on button "Zoom in" at bounding box center [1388, 68] width 34 height 34
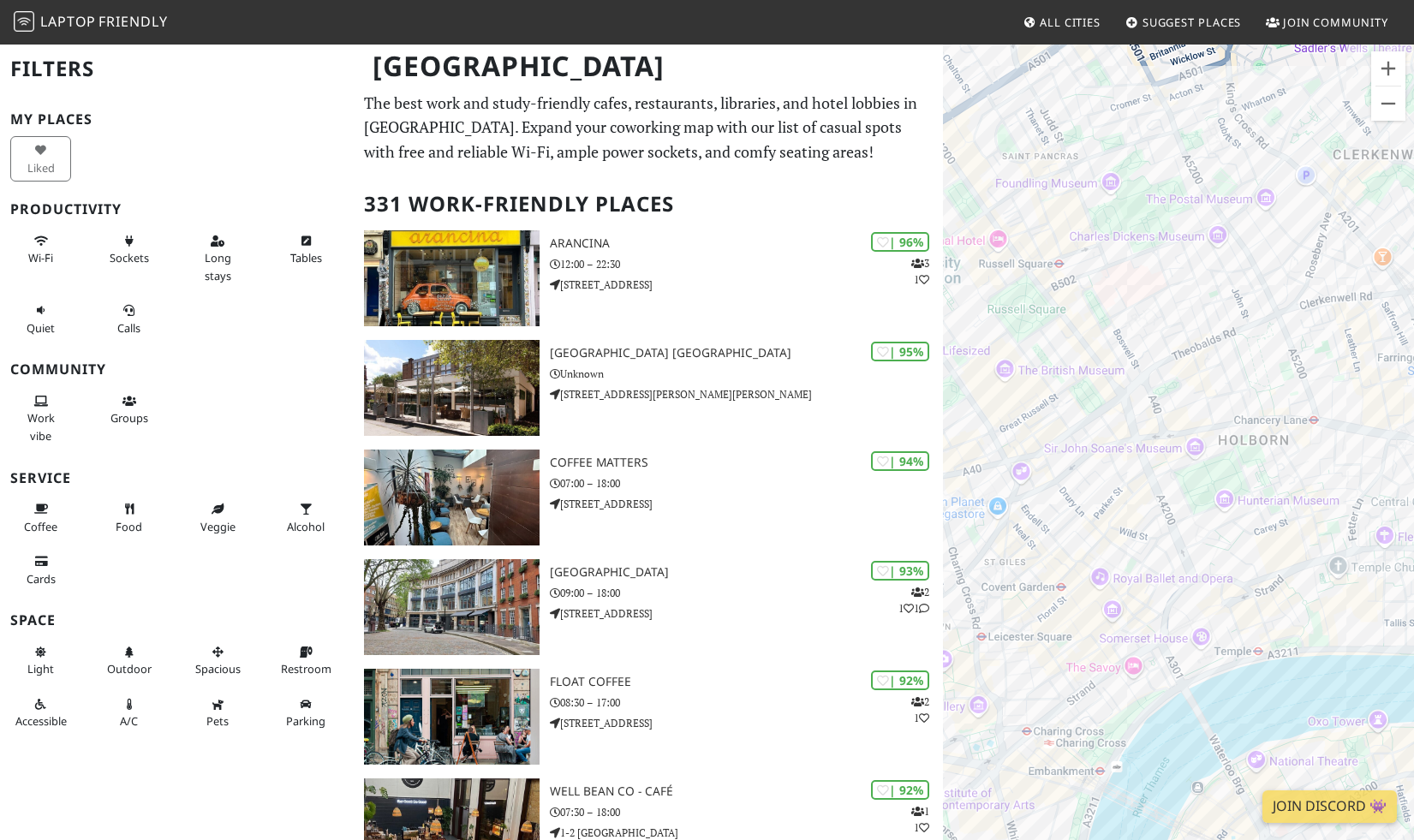
drag, startPoint x: 1127, startPoint y: 758, endPoint x: 1266, endPoint y: 413, distance: 371.9
click at [1265, 413] on div "To navigate, press the arrow keys." at bounding box center [1179, 463] width 471 height 840
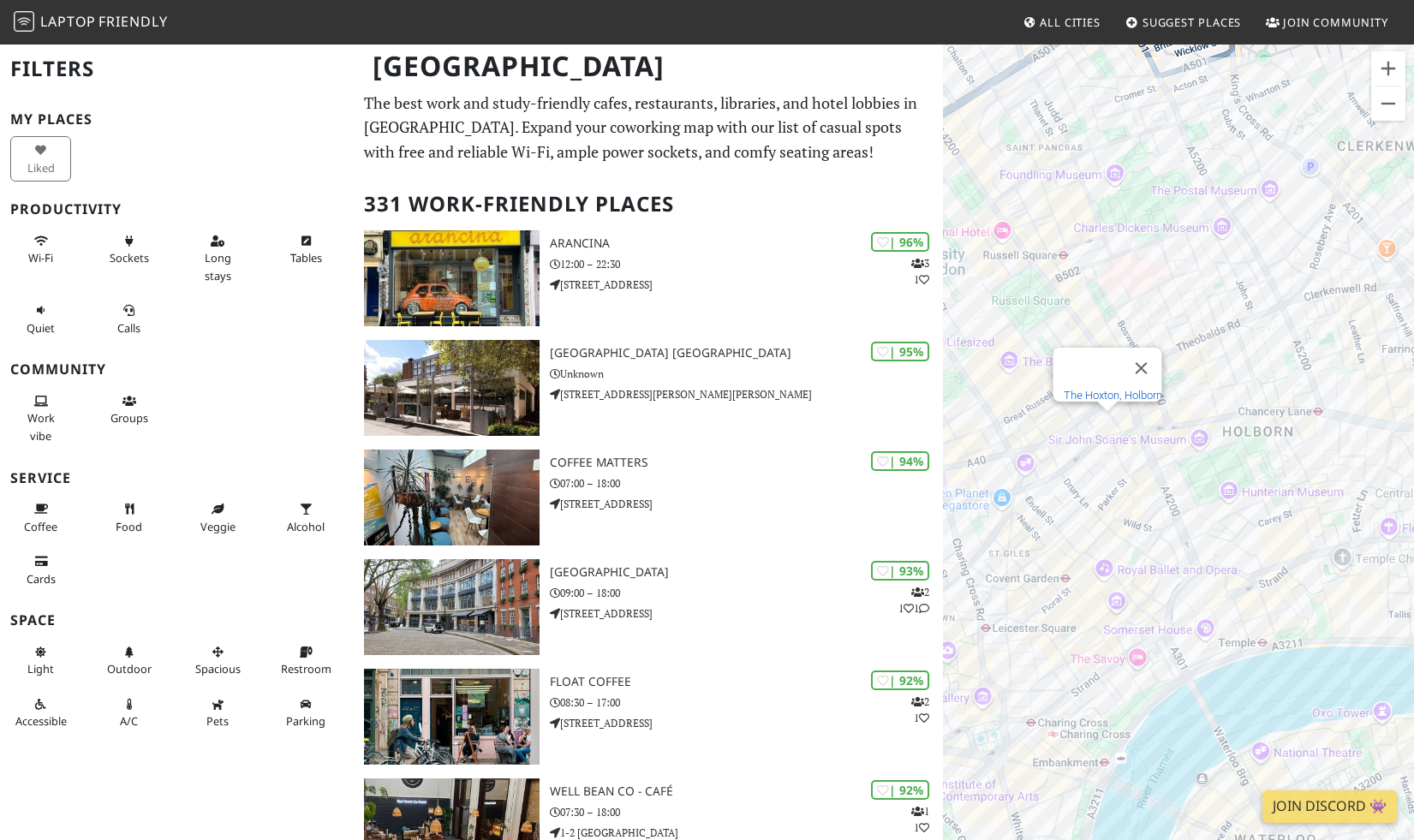
click at [1113, 389] on link "The Hoxton, Holborn" at bounding box center [1112, 395] width 98 height 13
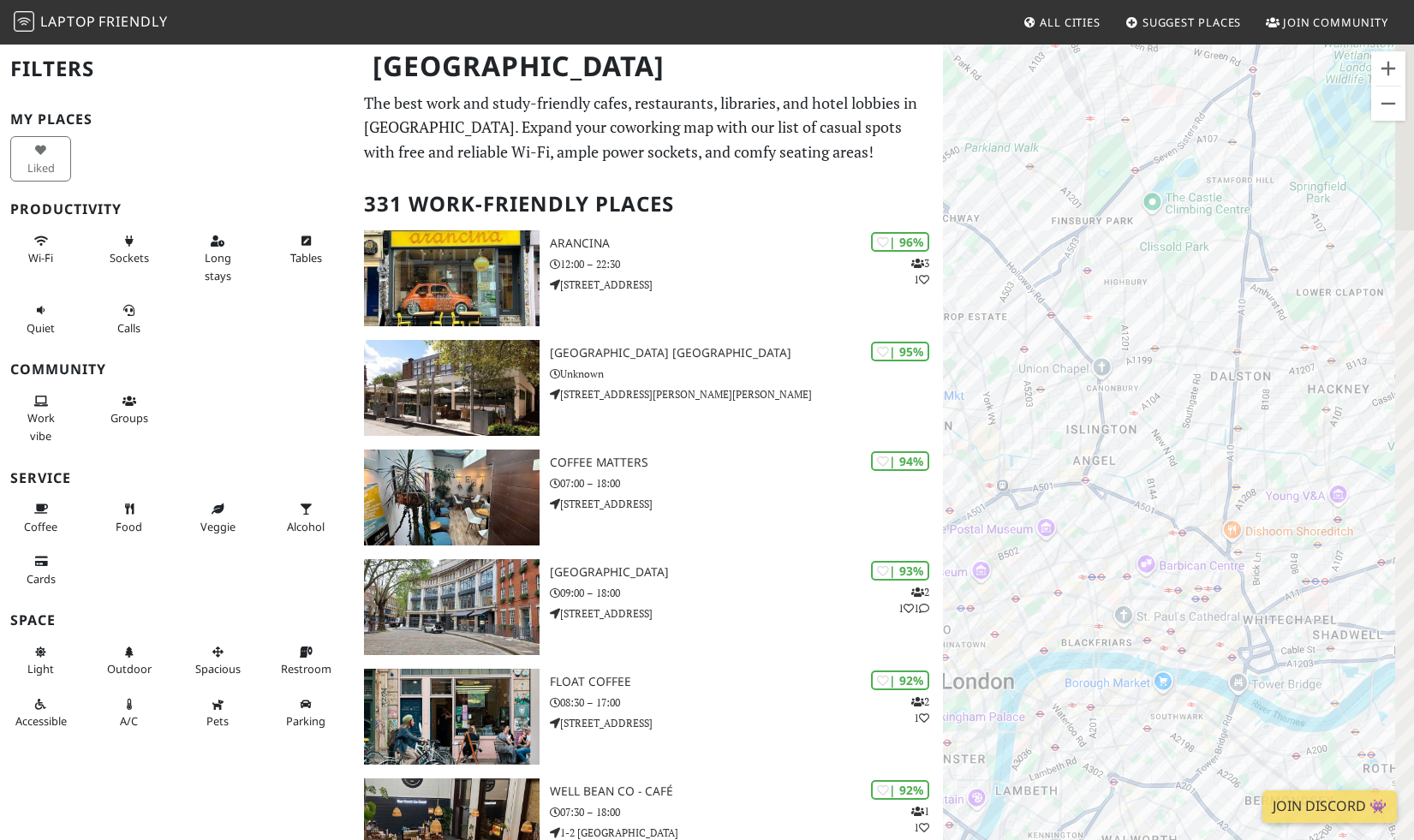
drag, startPoint x: 1255, startPoint y: 442, endPoint x: 964, endPoint y: 284, distance: 331.1
click at [964, 284] on div "To navigate, press the arrow keys." at bounding box center [1179, 463] width 471 height 840
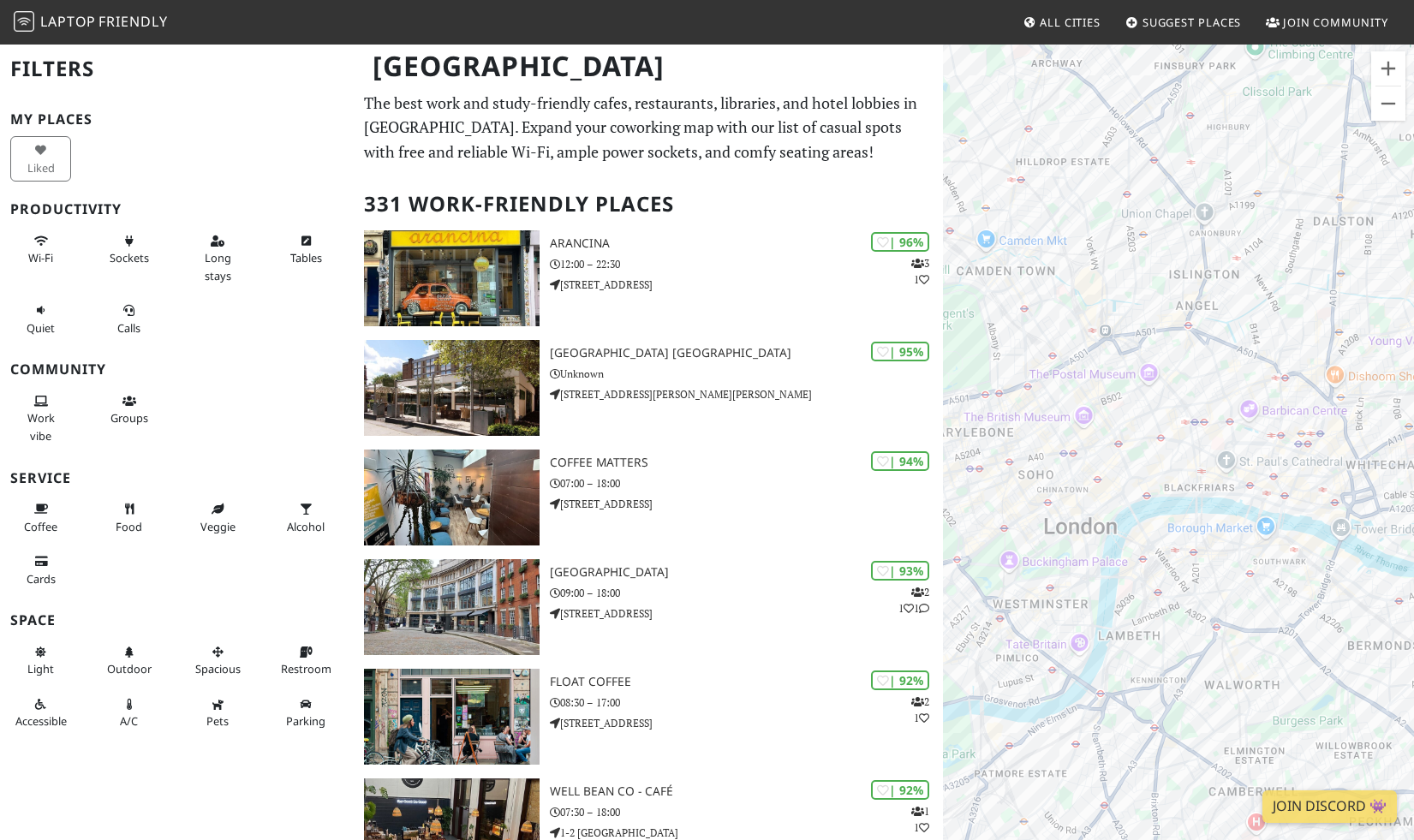
drag, startPoint x: 1059, startPoint y: 555, endPoint x: 1255, endPoint y: 402, distance: 248.6
click at [1255, 402] on div "To navigate, press the arrow keys." at bounding box center [1179, 463] width 471 height 840
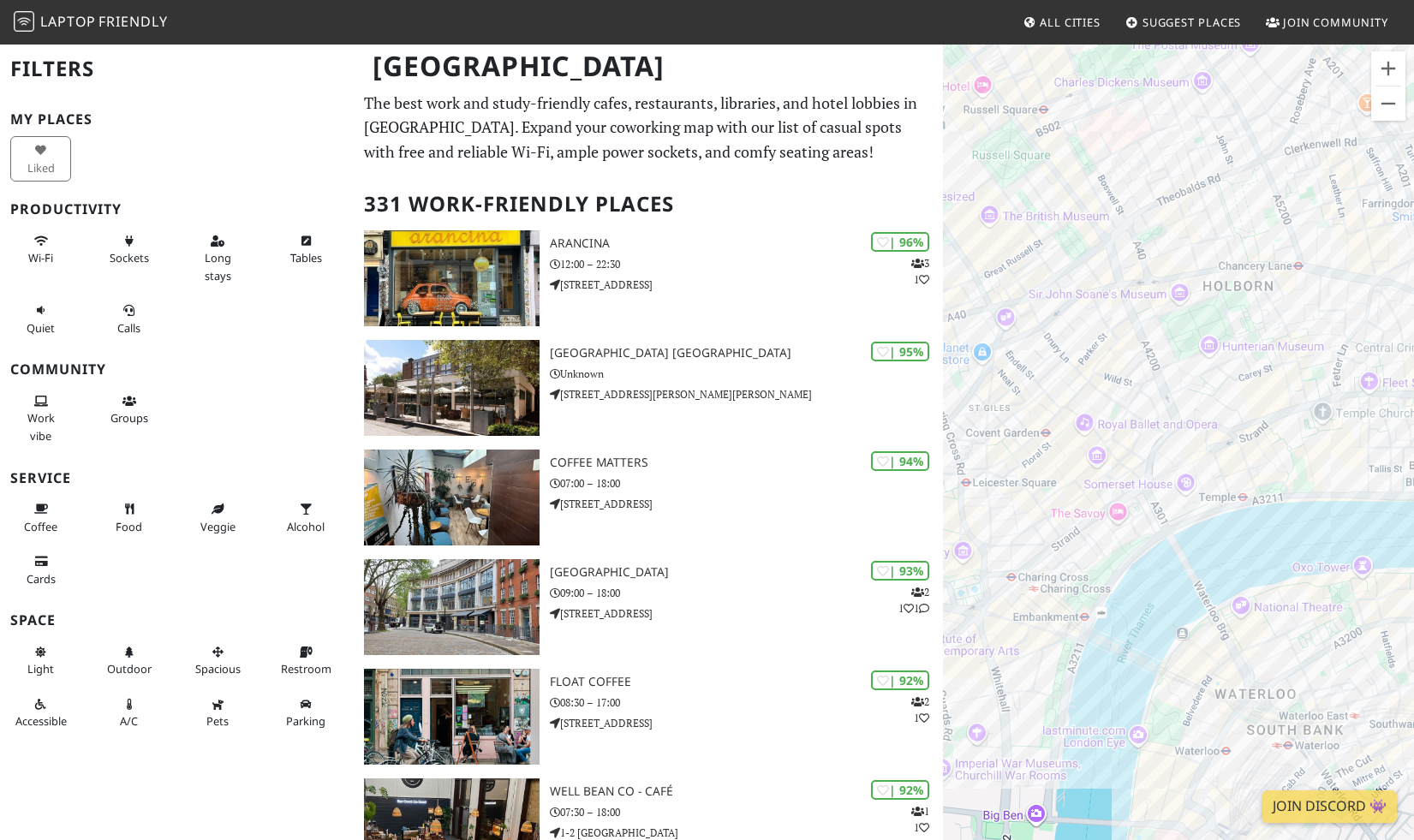
drag, startPoint x: 1337, startPoint y: 402, endPoint x: 1061, endPoint y: 382, distance: 276.7
click at [1060, 383] on div "To navigate, press the arrow keys." at bounding box center [1179, 463] width 471 height 840
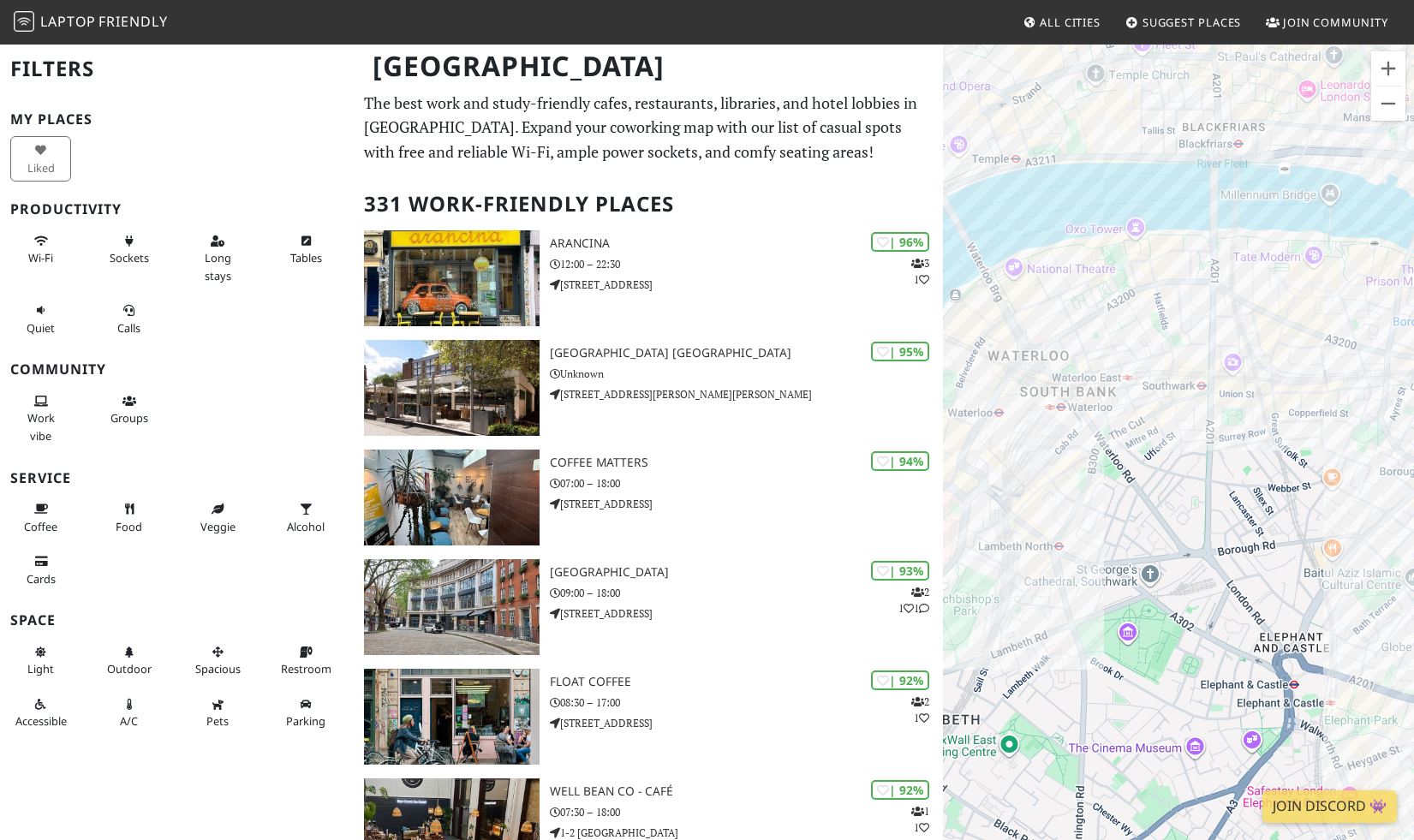
drag, startPoint x: 1261, startPoint y: 664, endPoint x: 1062, endPoint y: 345, distance: 376.0
click at [1062, 345] on div "To navigate, press the arrow keys." at bounding box center [1179, 463] width 471 height 840
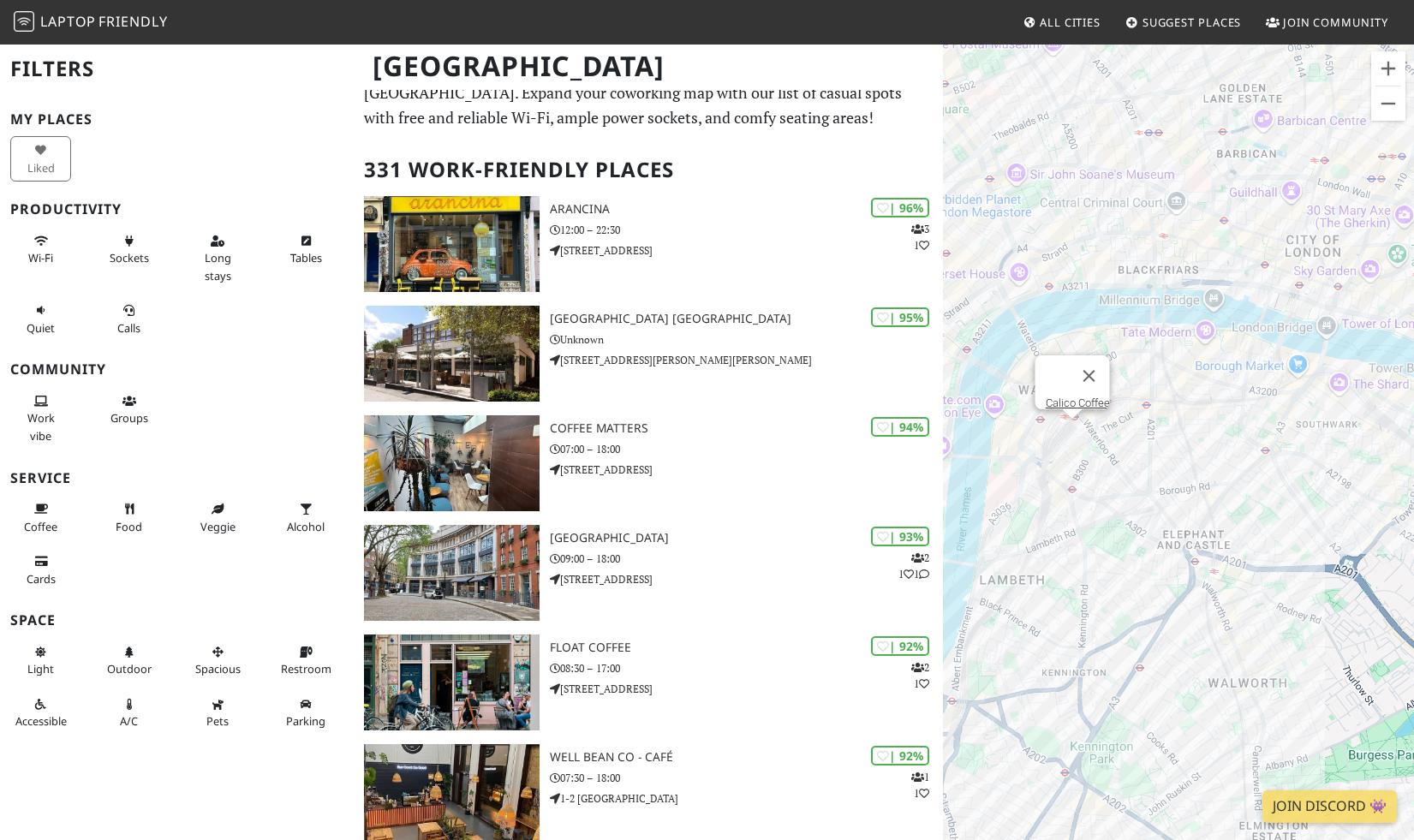
scroll to position [36, 0]
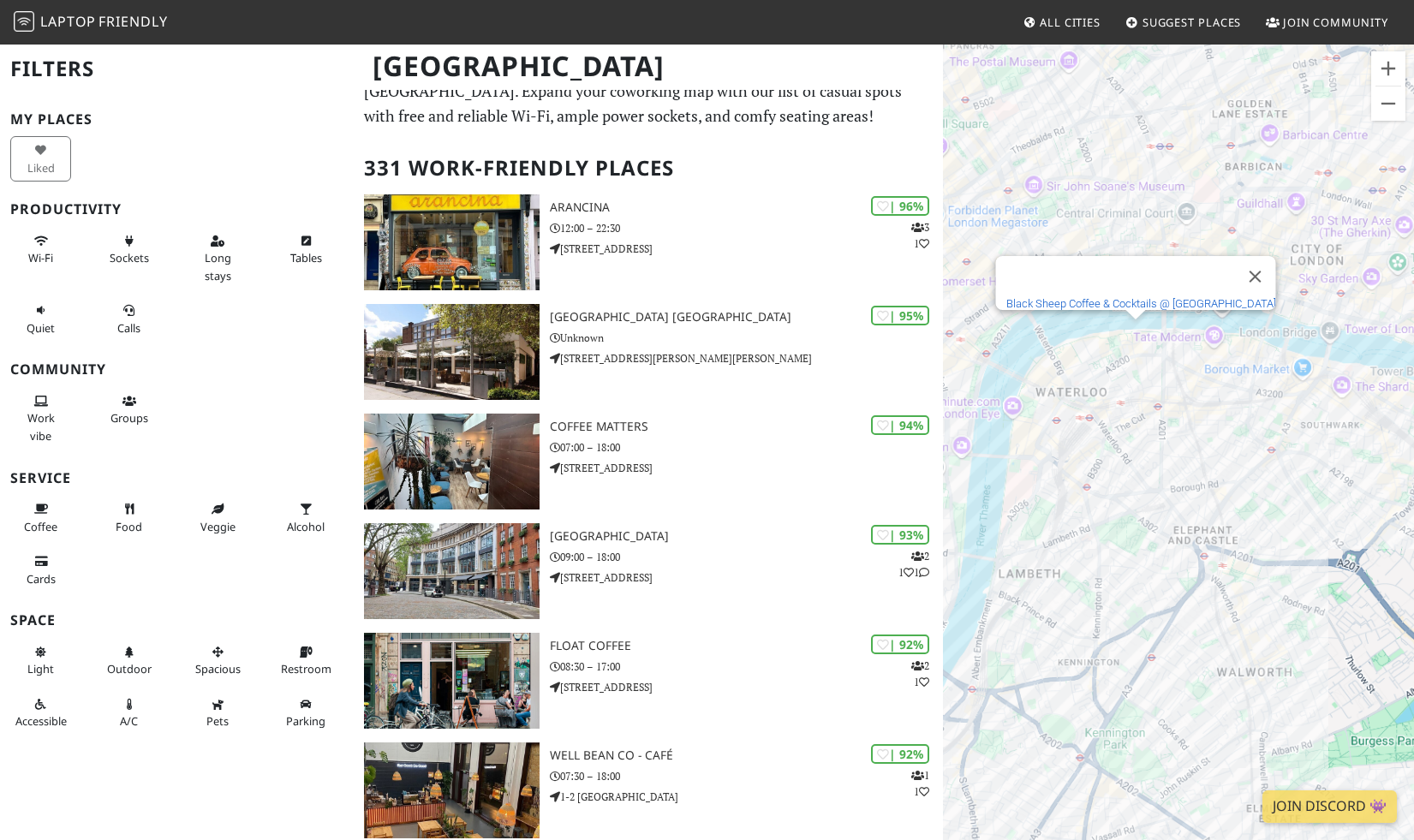
click at [1145, 298] on link "Black Sheep Coffee & Cocktails @ Southbank Central" at bounding box center [1140, 303] width 269 height 13
